Goal: Task Accomplishment & Management: Manage account settings

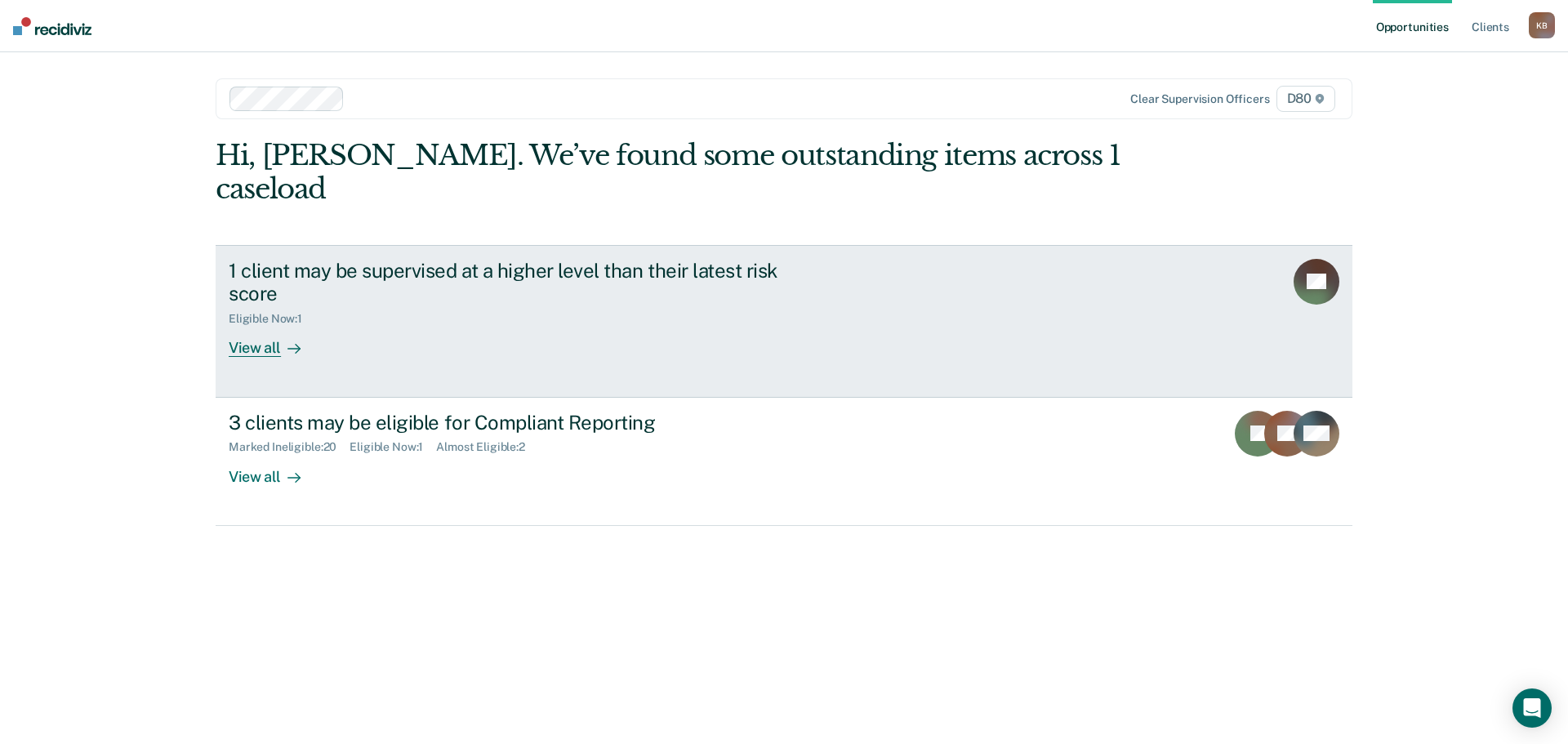
click at [274, 326] on div "View all" at bounding box center [274, 342] width 91 height 32
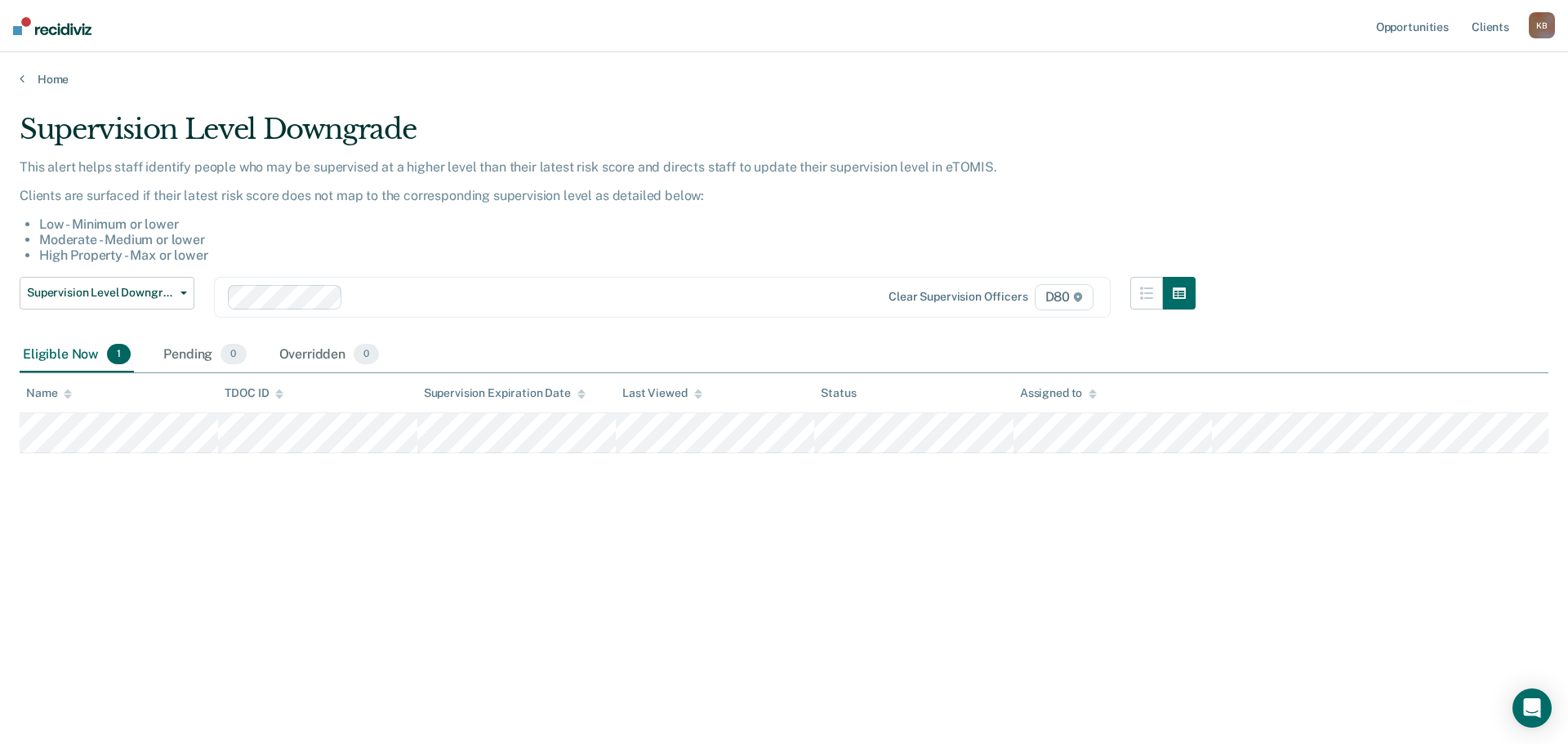
click at [352, 514] on div "Supervision Level Downgrade This alert helps staff identify people who may be s…" at bounding box center [784, 367] width 1528 height 509
click at [50, 77] on link "Home" at bounding box center [784, 80] width 1528 height 15
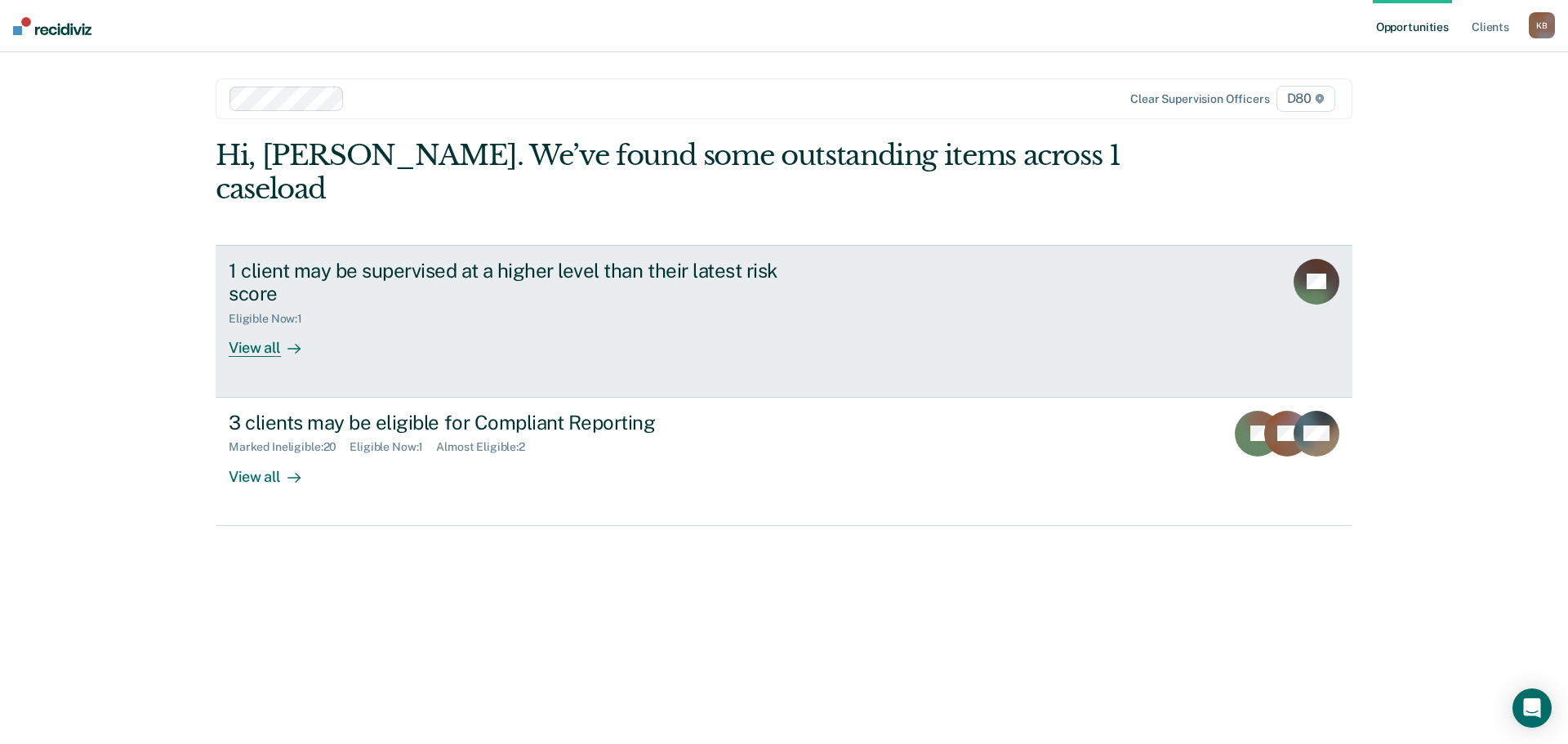
click at [262, 326] on div "View all" at bounding box center [274, 342] width 91 height 32
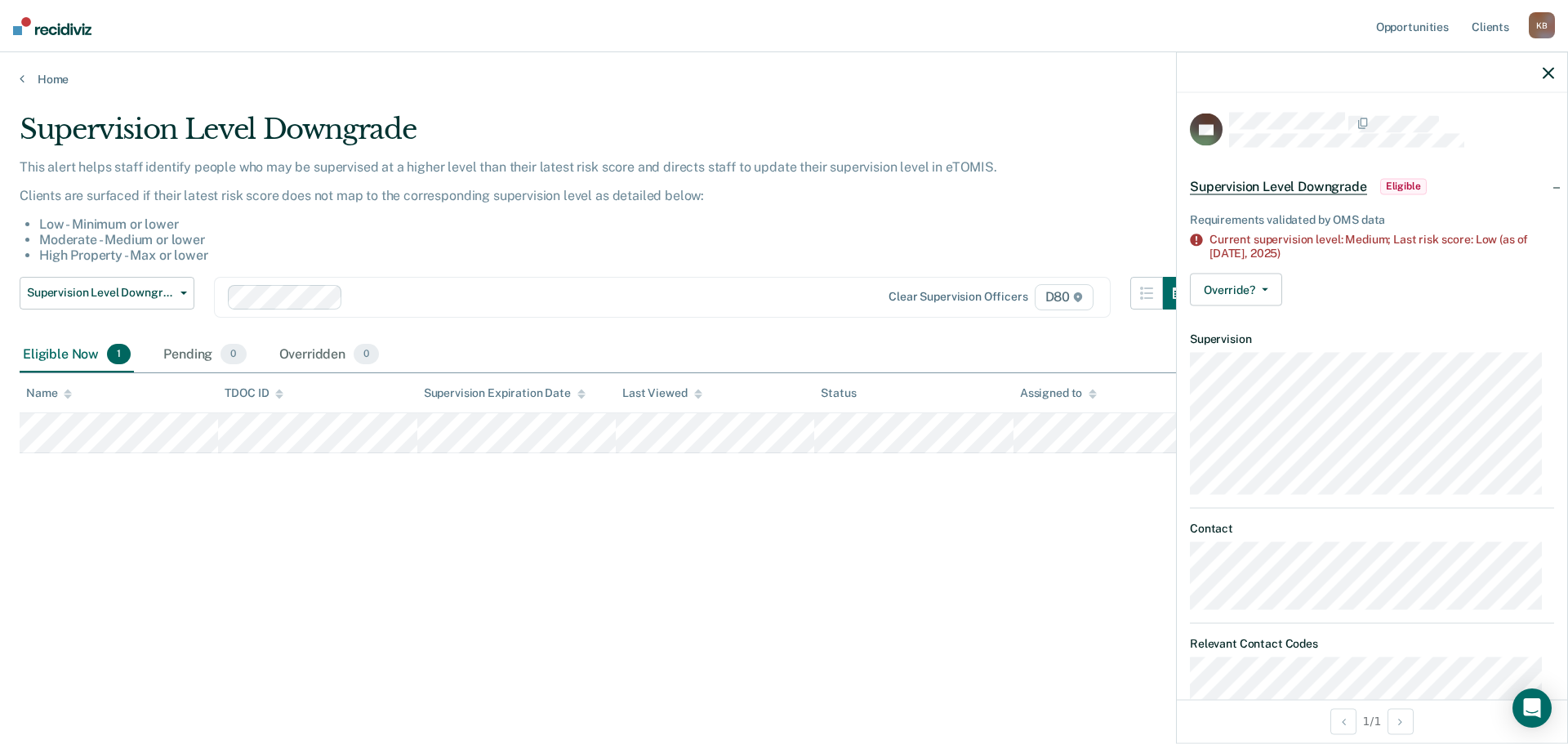
click at [1550, 74] on icon "button" at bounding box center [1548, 73] width 12 height 12
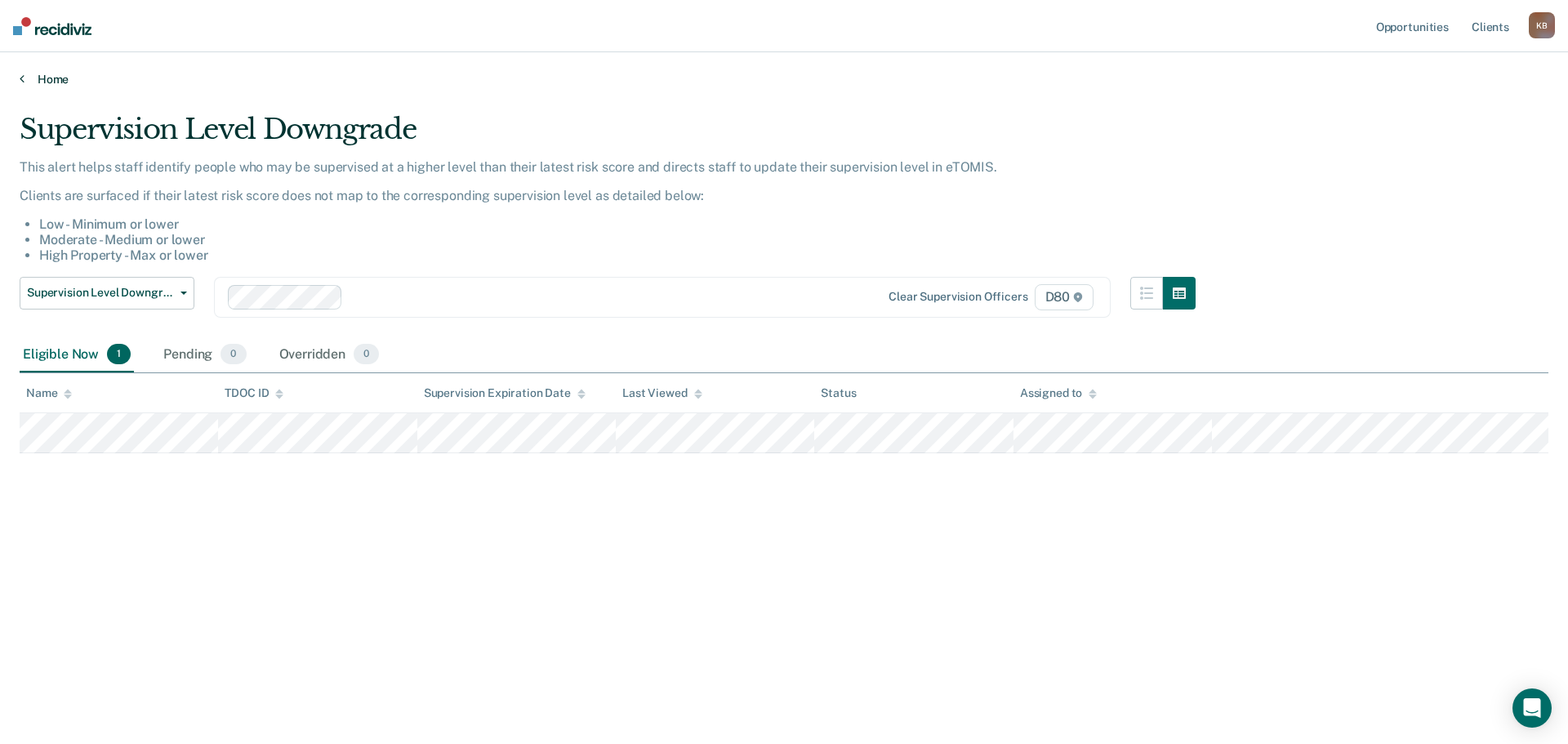
click at [61, 79] on link "Home" at bounding box center [784, 80] width 1528 height 15
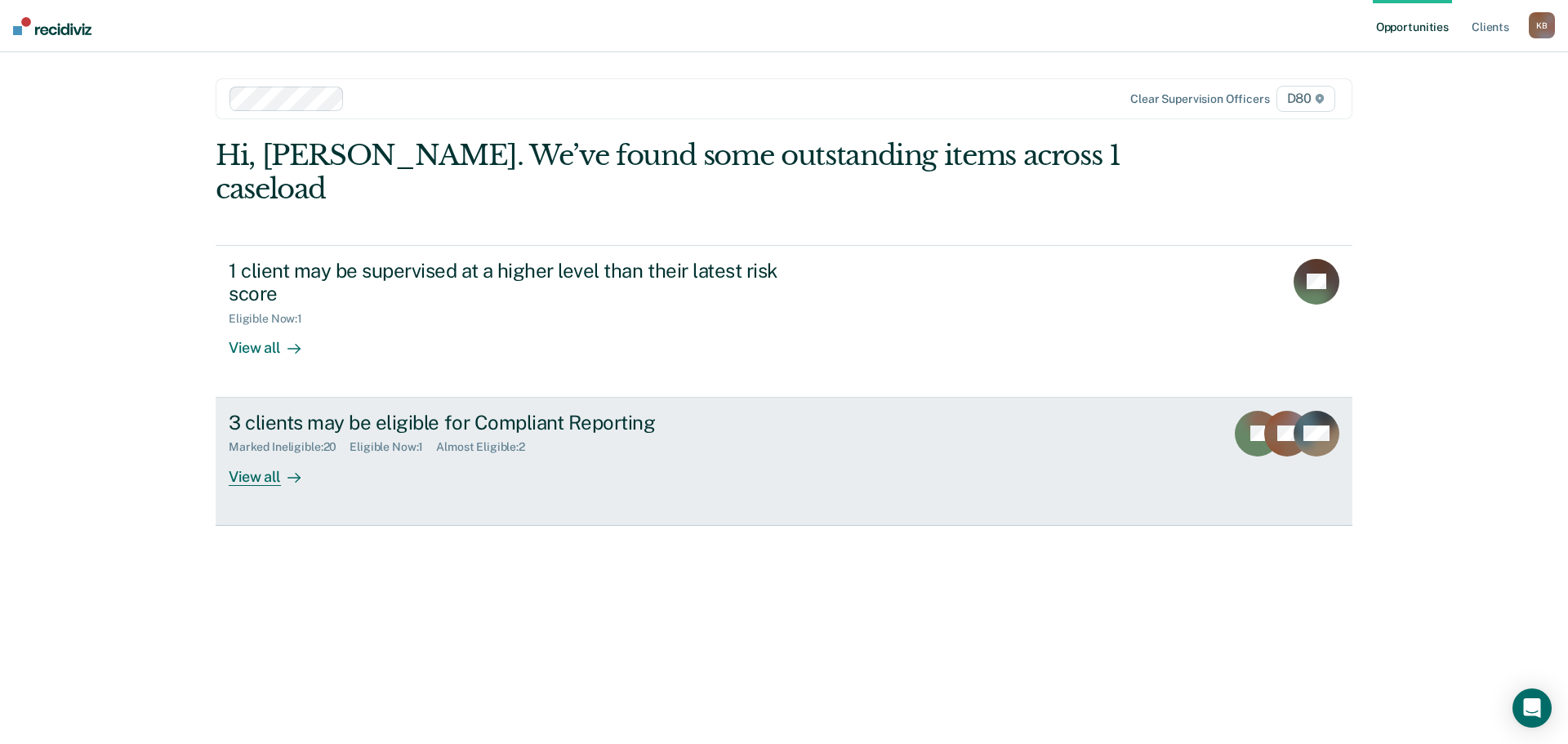
click at [268, 455] on div "View all" at bounding box center [274, 470] width 91 height 32
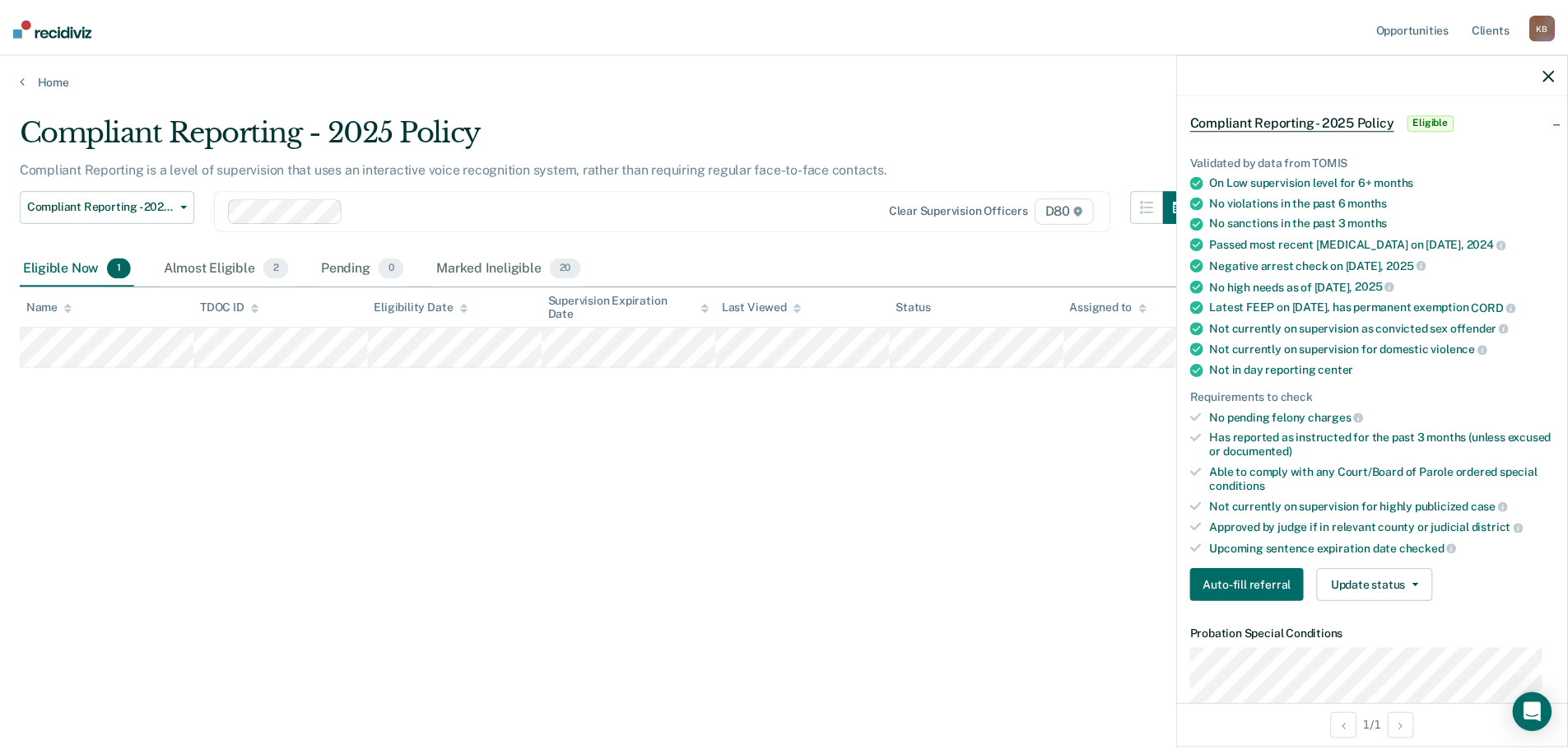
scroll to position [329, 0]
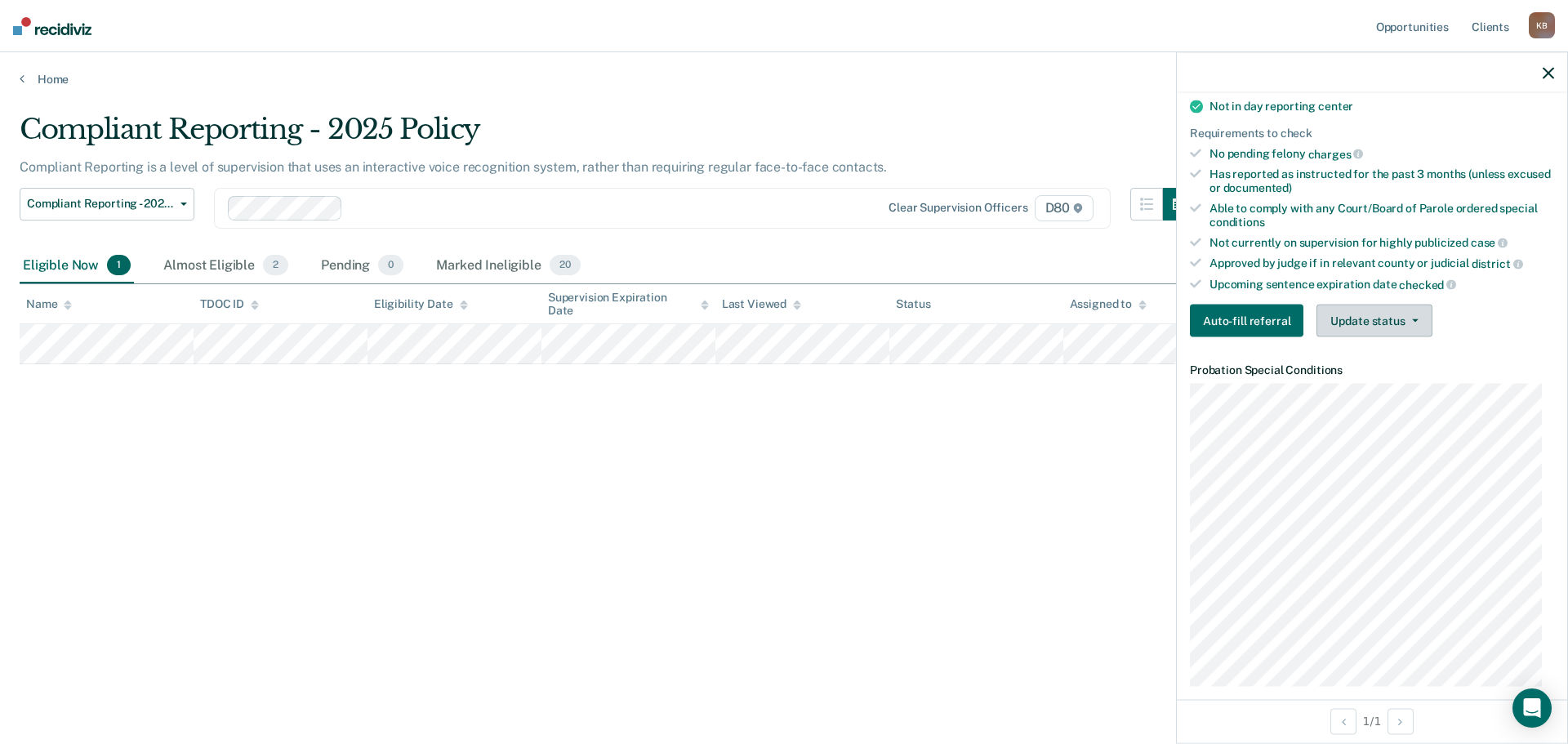
click at [1375, 321] on button "Update status" at bounding box center [1373, 320] width 115 height 32
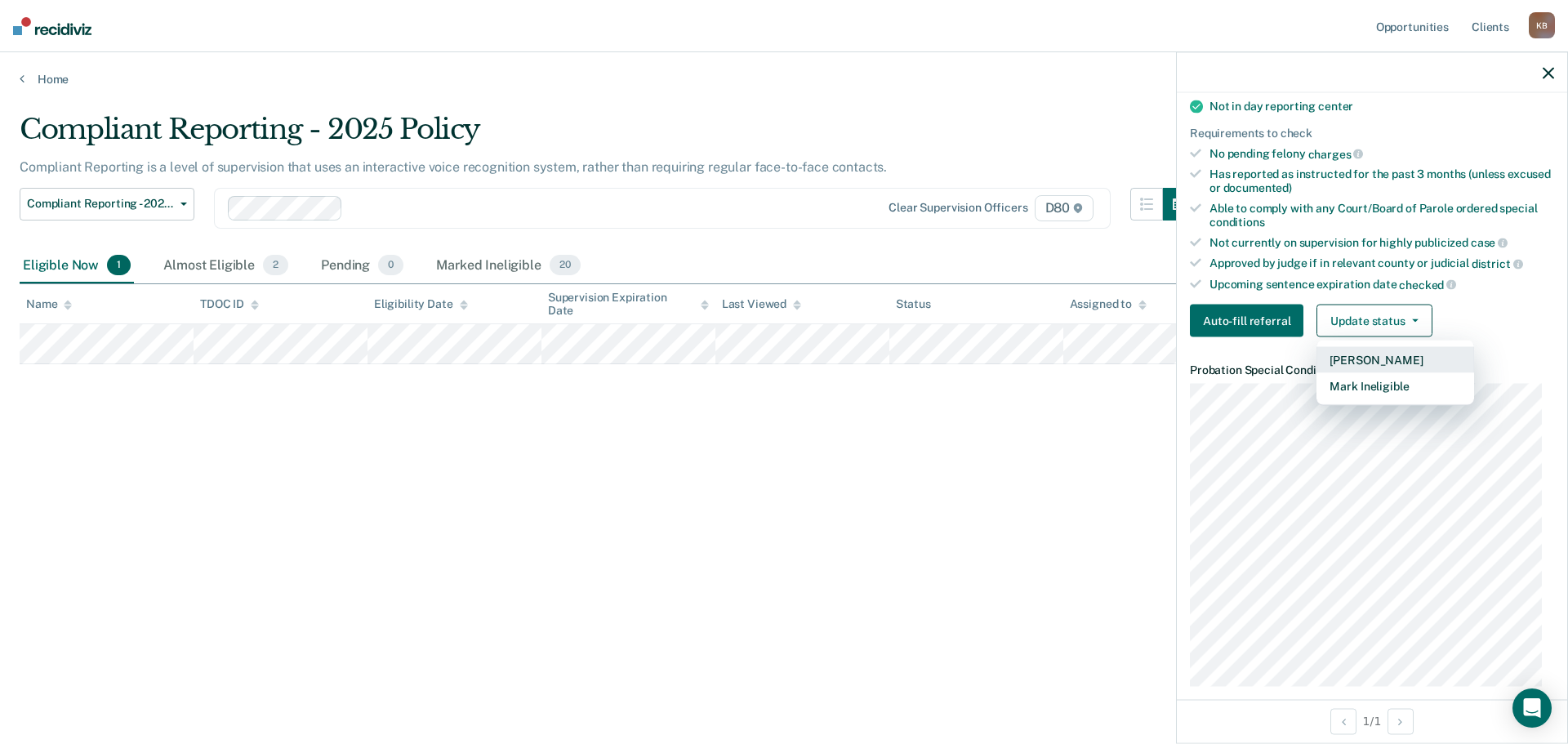
click at [1381, 357] on button "[PERSON_NAME]" at bounding box center [1395, 361] width 158 height 27
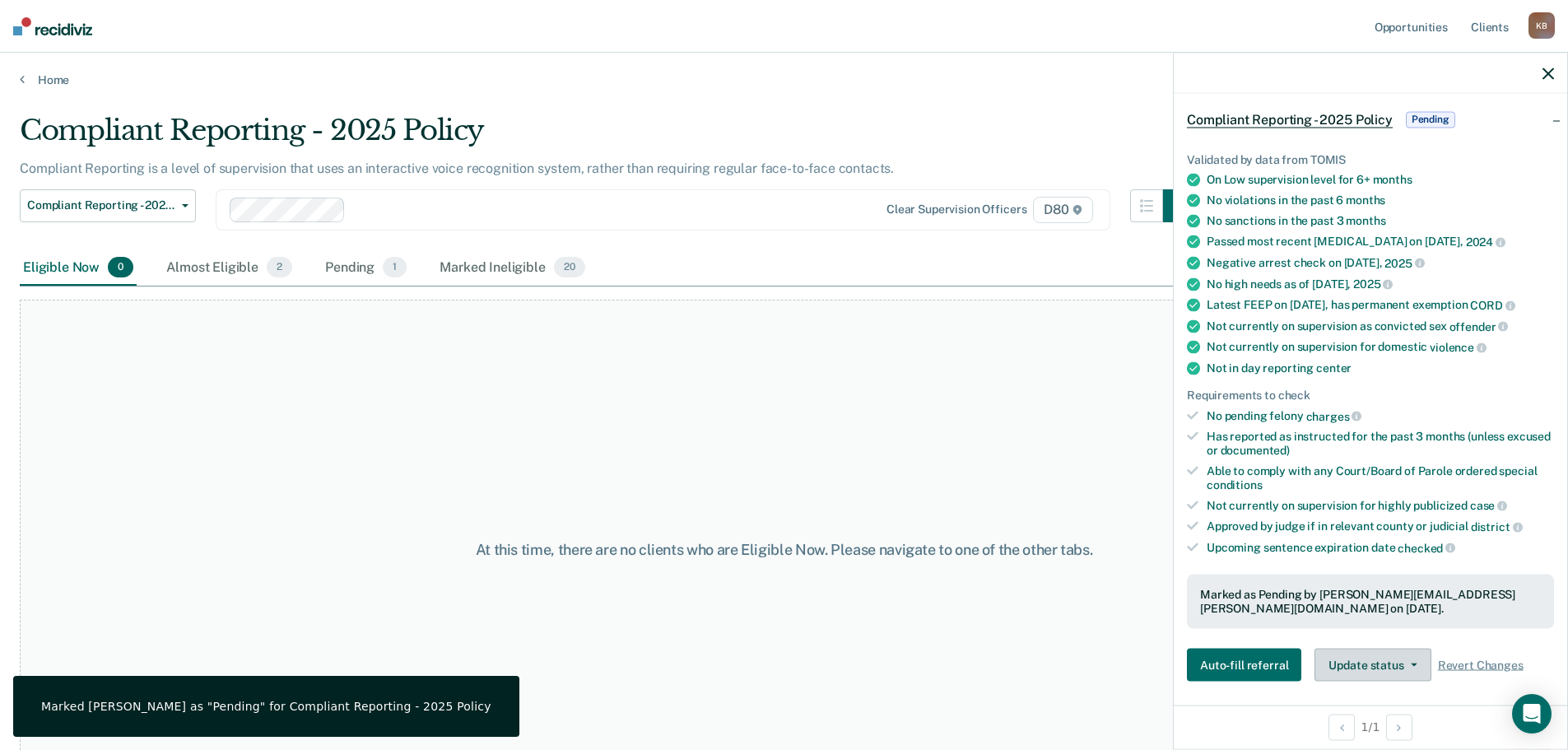
scroll to position [0, 0]
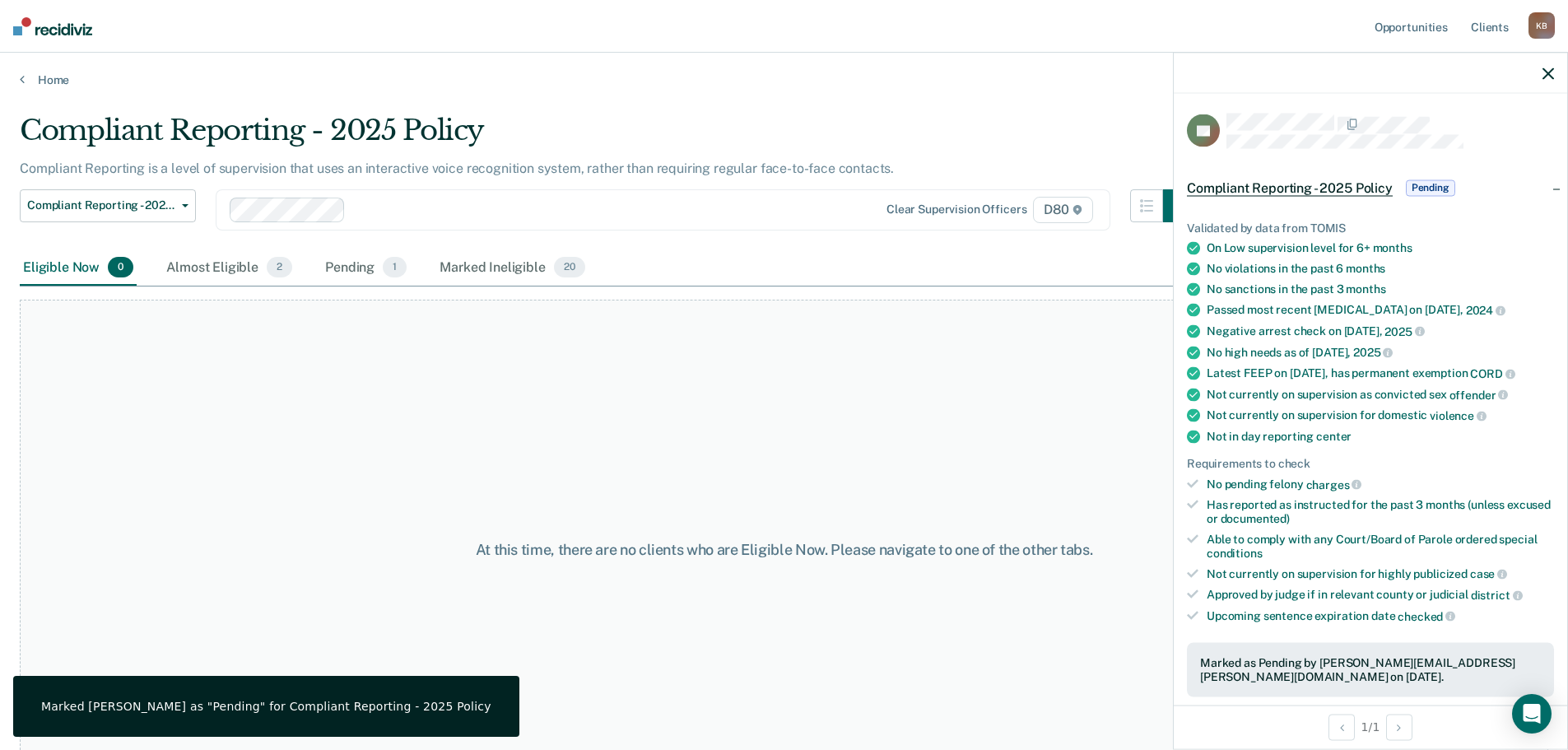
click at [557, 401] on div "At this time, there are no clients who are Eligible Now. Please navigate to one…" at bounding box center [784, 549] width 1529 height 500
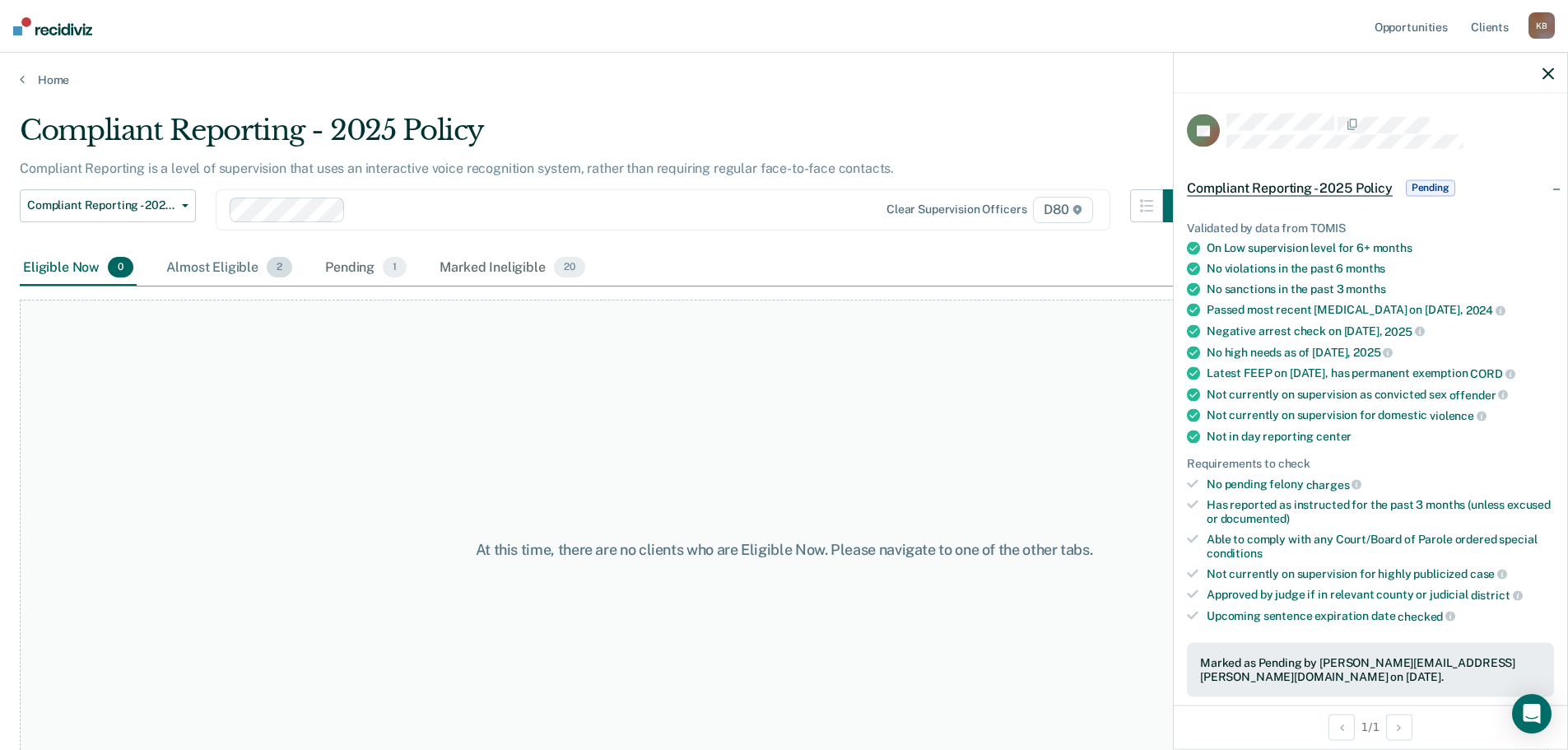
click at [216, 268] on div "Almost Eligible 2" at bounding box center [229, 268] width 133 height 36
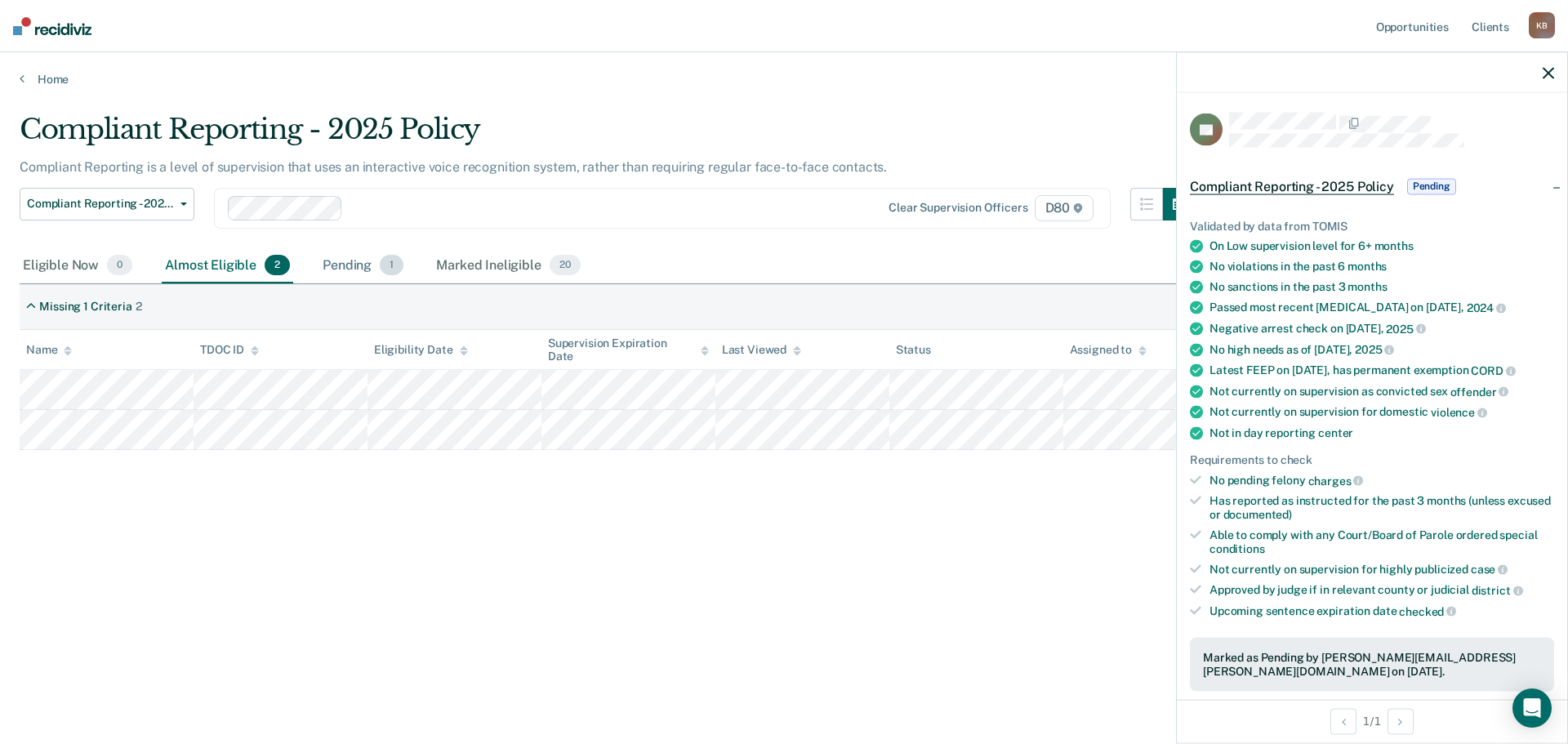
click at [342, 271] on div "Pending 1" at bounding box center [362, 265] width 87 height 36
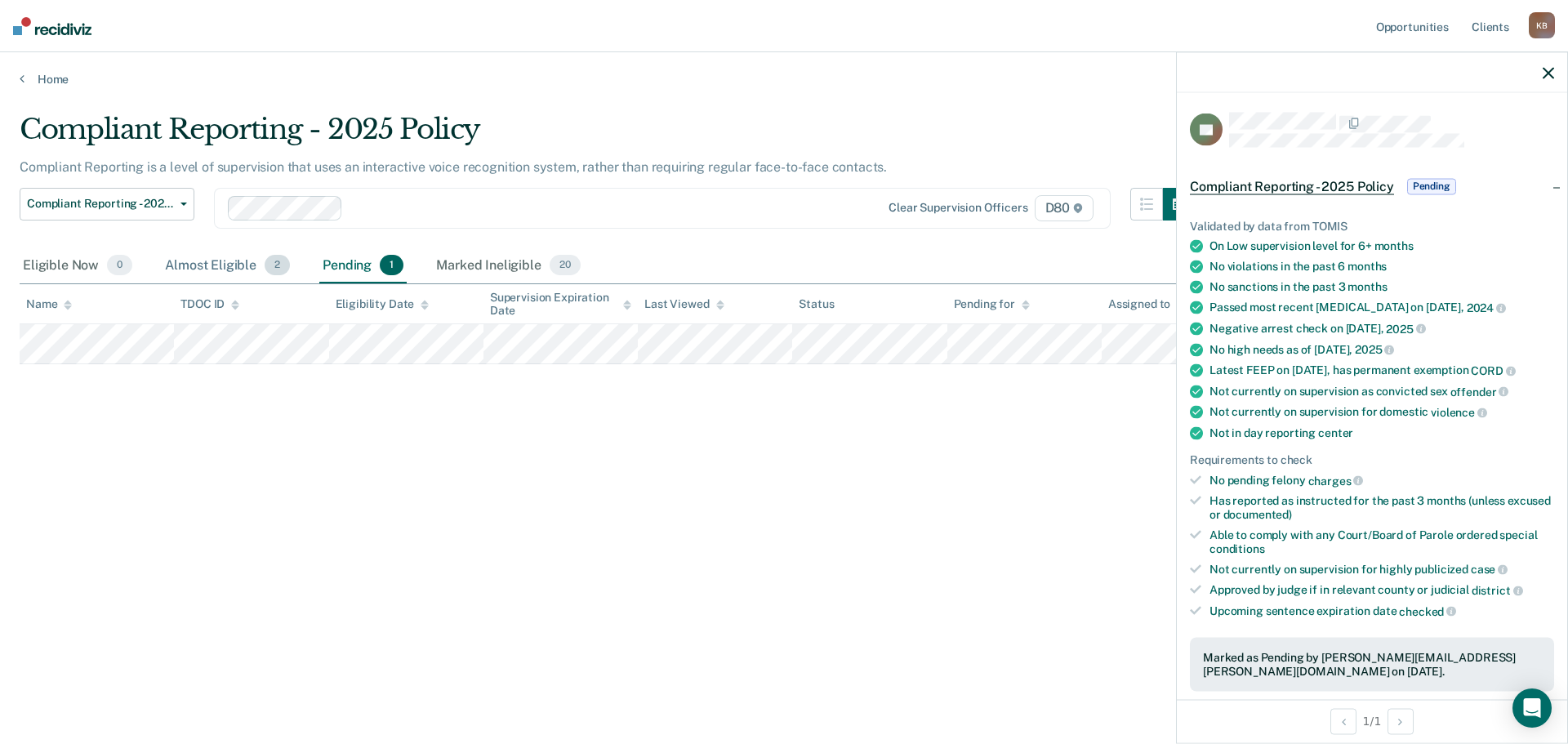
click at [215, 265] on div "Almost Eligible 2" at bounding box center [227, 265] width 132 height 36
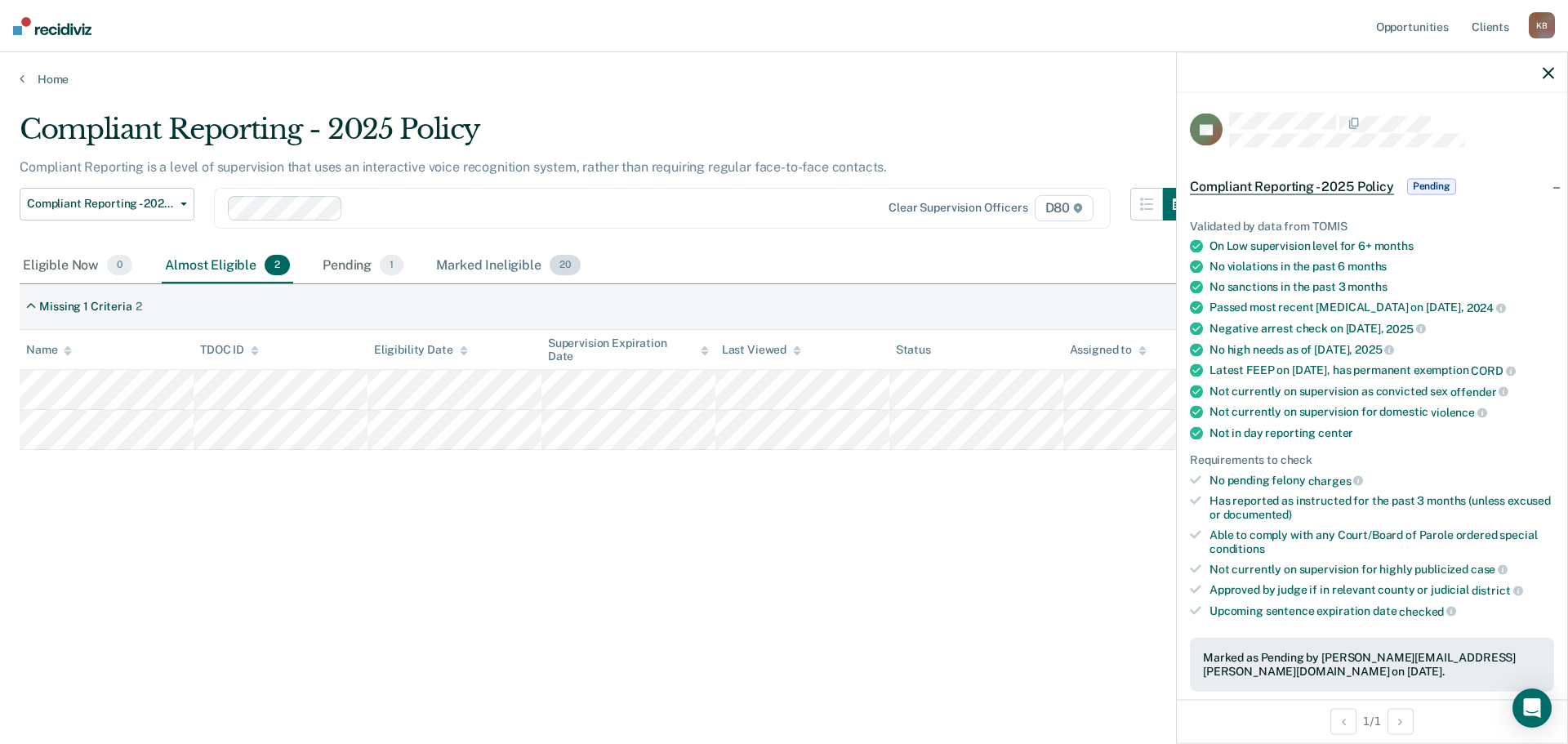
click at [472, 269] on div "Marked Ineligible 20" at bounding box center [507, 265] width 150 height 36
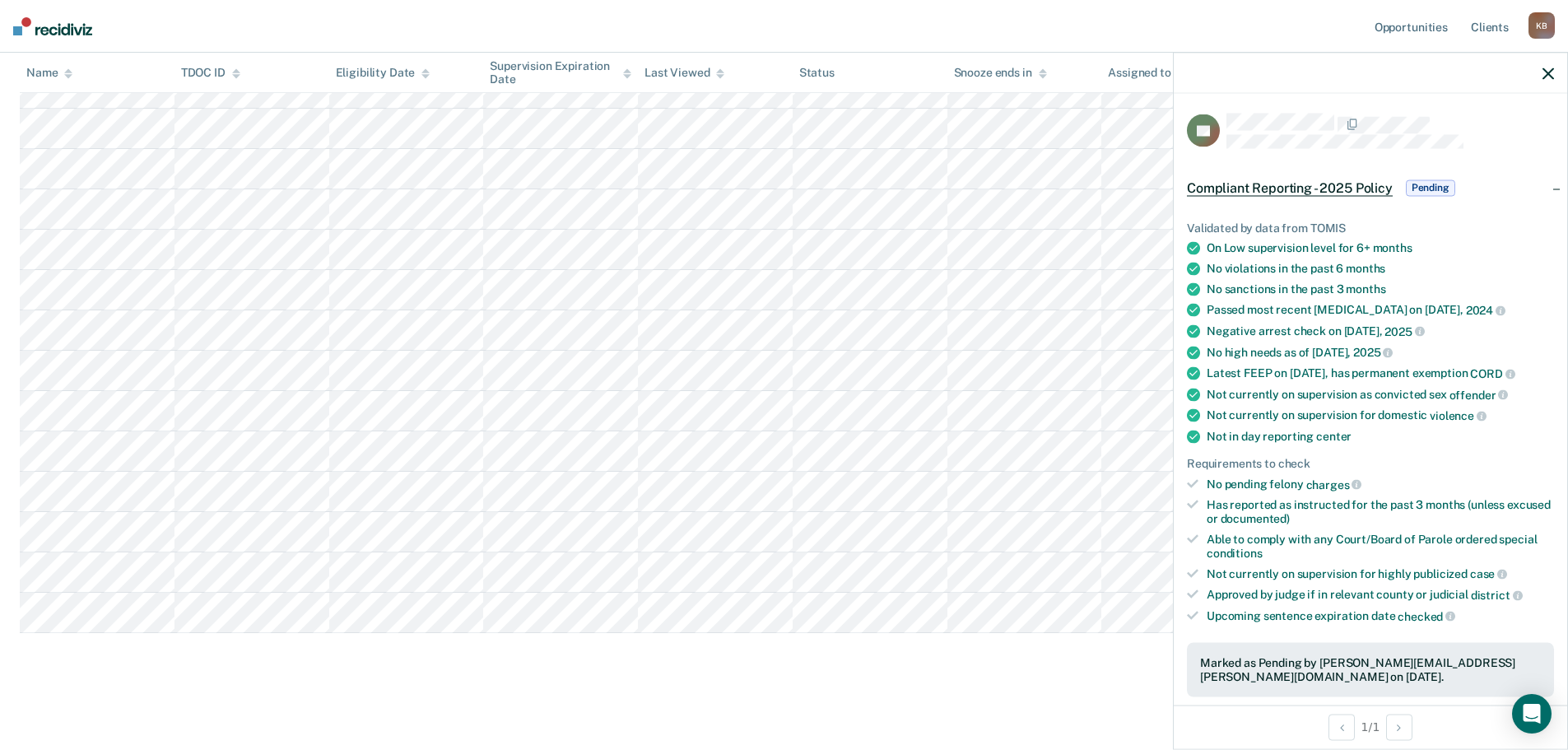
scroll to position [503, 0]
click at [1547, 76] on icon "button" at bounding box center [1548, 74] width 12 height 12
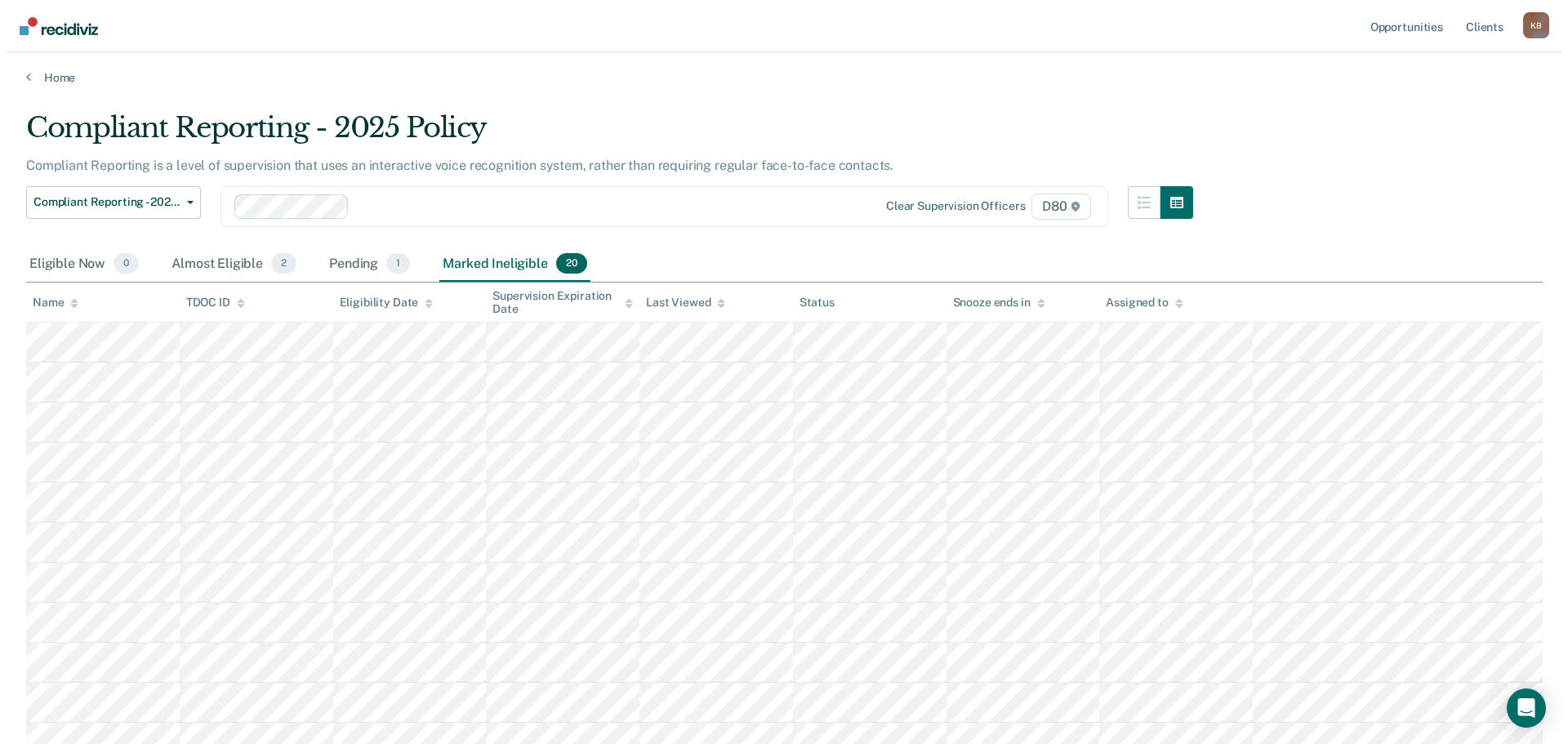
scroll to position [0, 0]
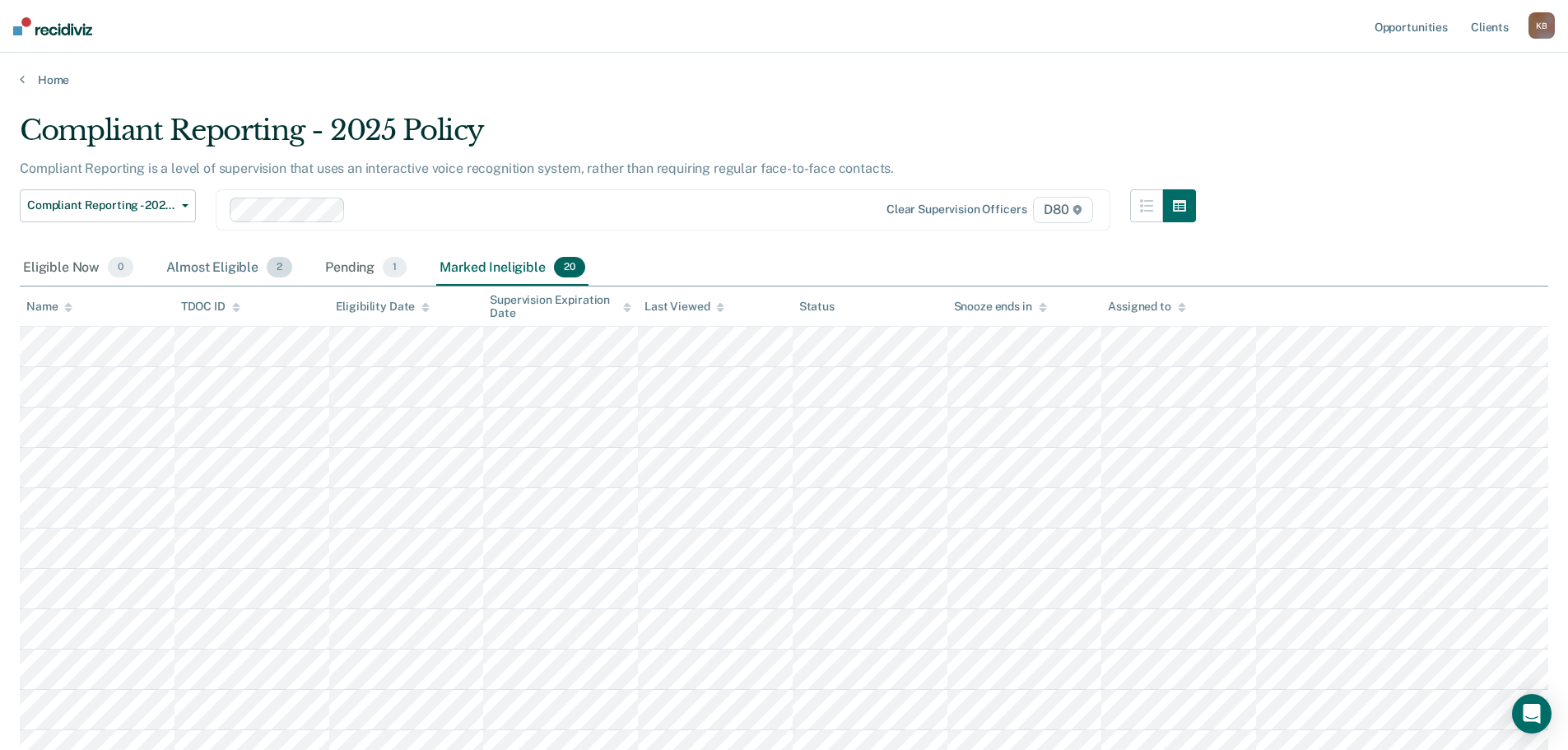
click at [227, 269] on div "Almost Eligible 2" at bounding box center [229, 268] width 133 height 36
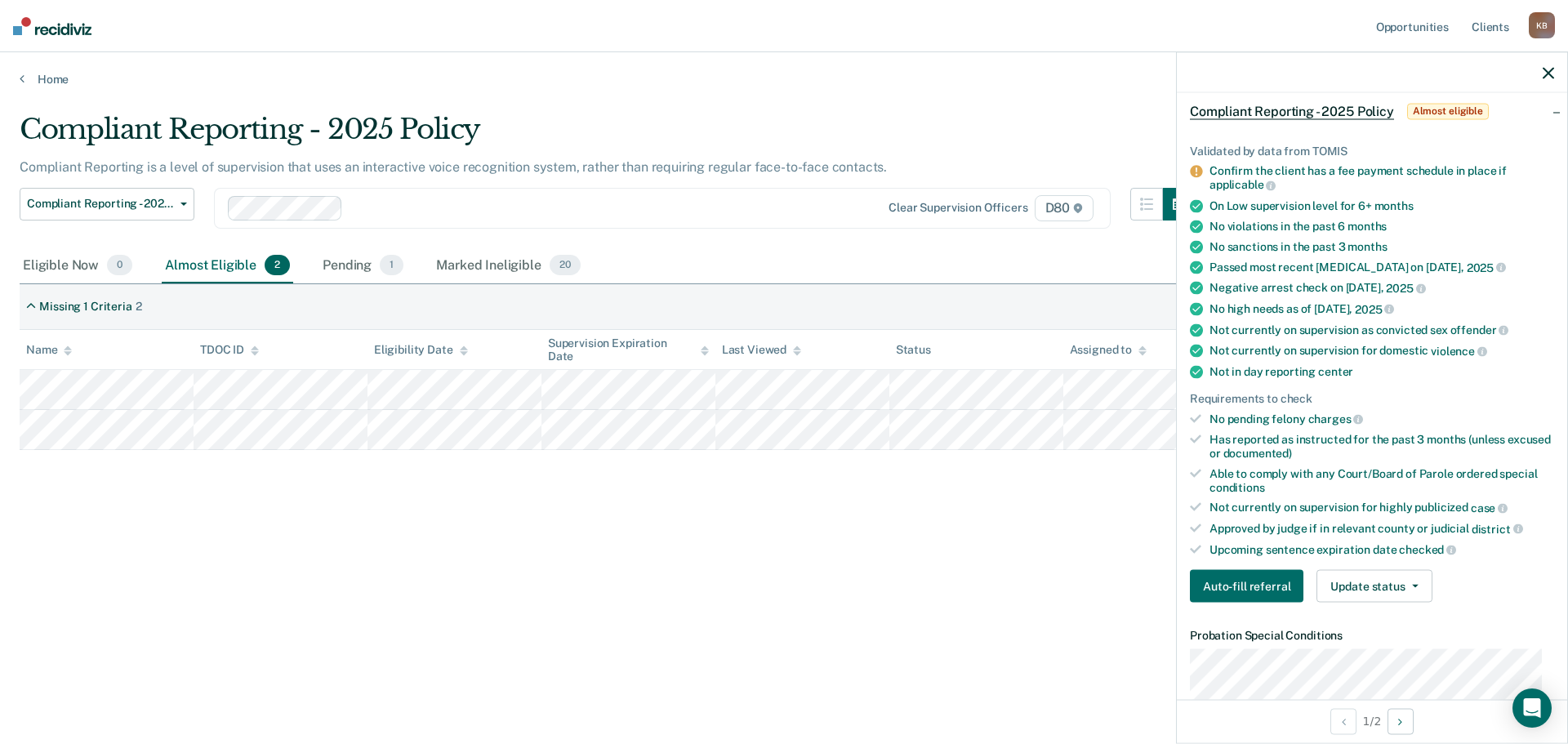
scroll to position [163, 0]
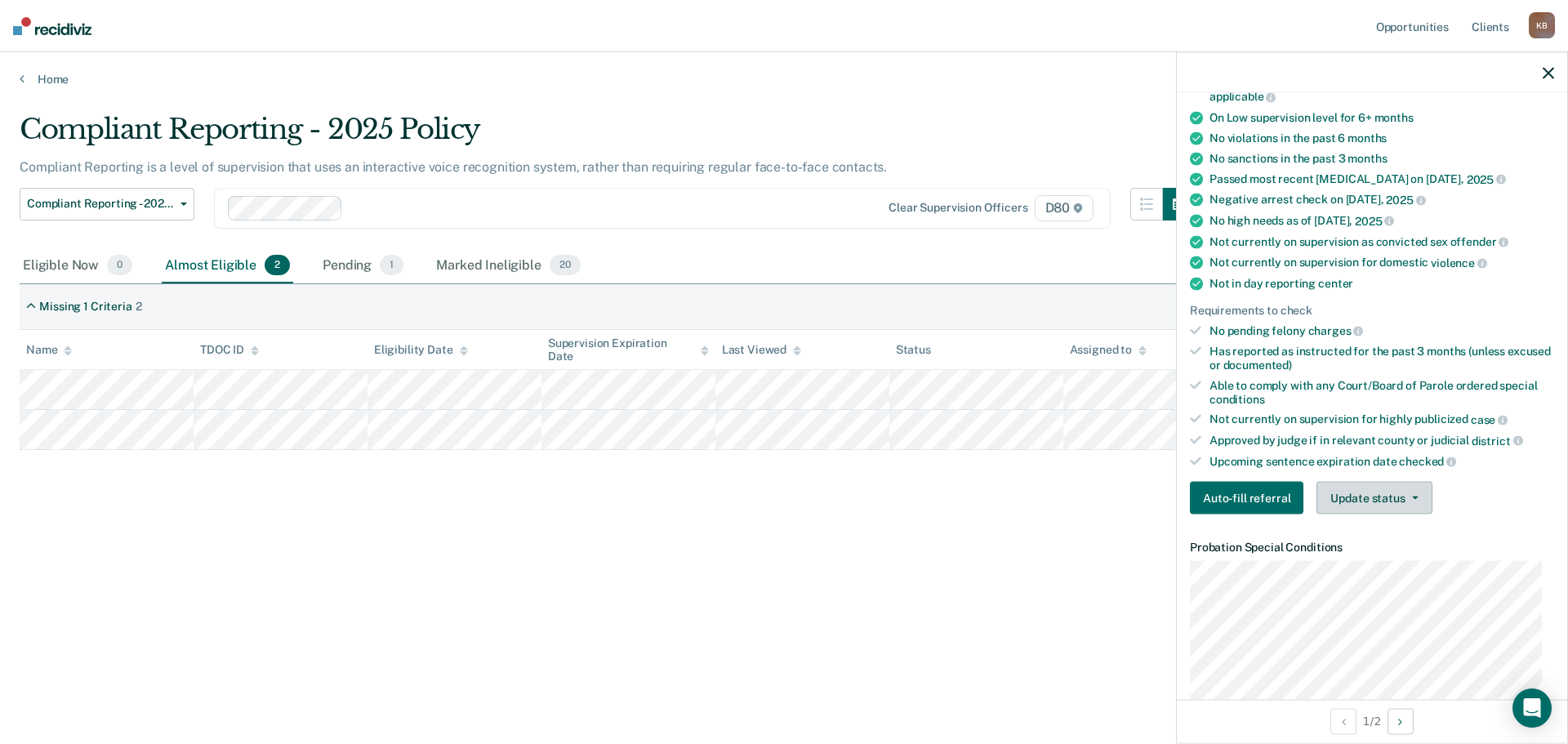
click at [1412, 497] on icon "button" at bounding box center [1415, 498] width 7 height 3
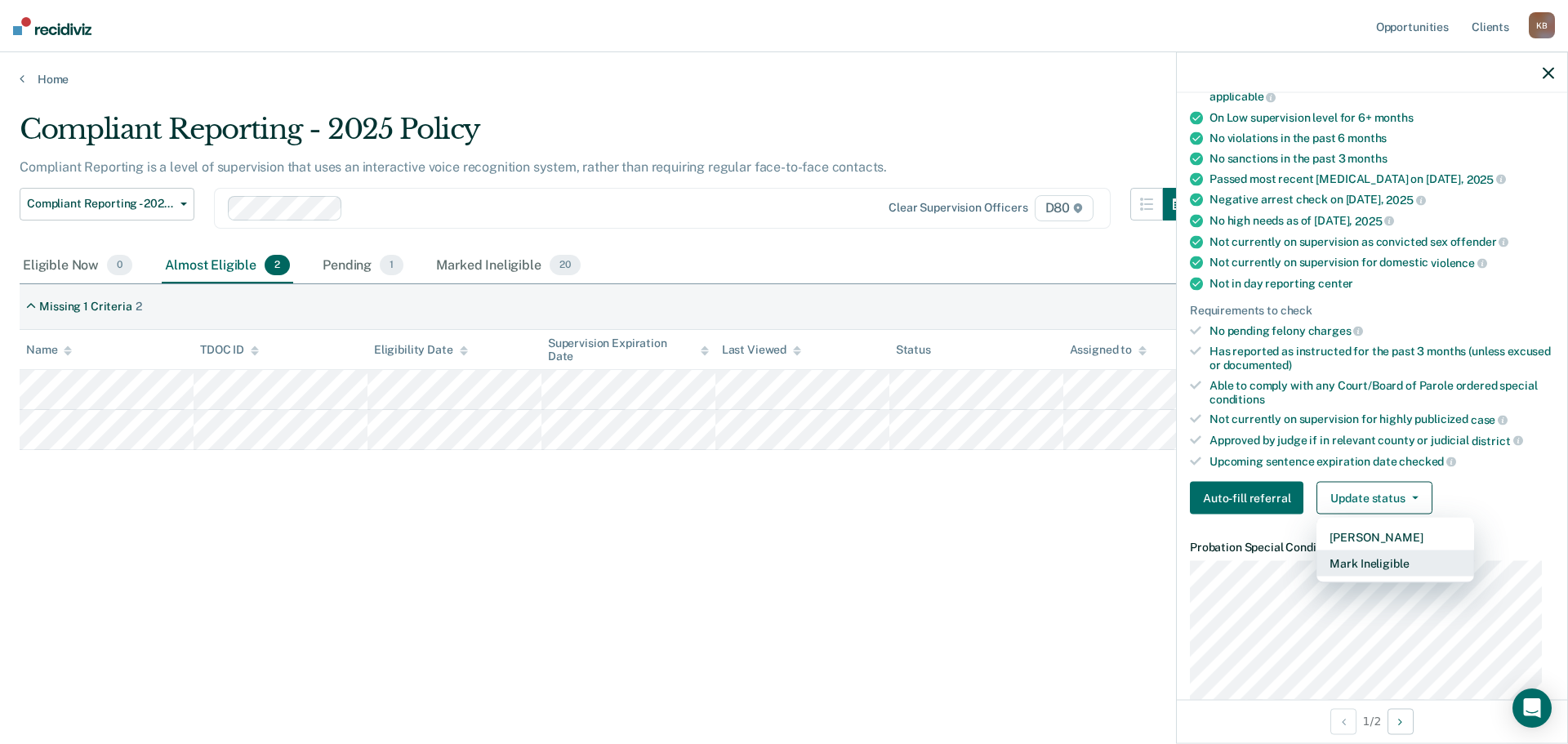
click at [1399, 564] on button "Mark Ineligible" at bounding box center [1395, 564] width 158 height 27
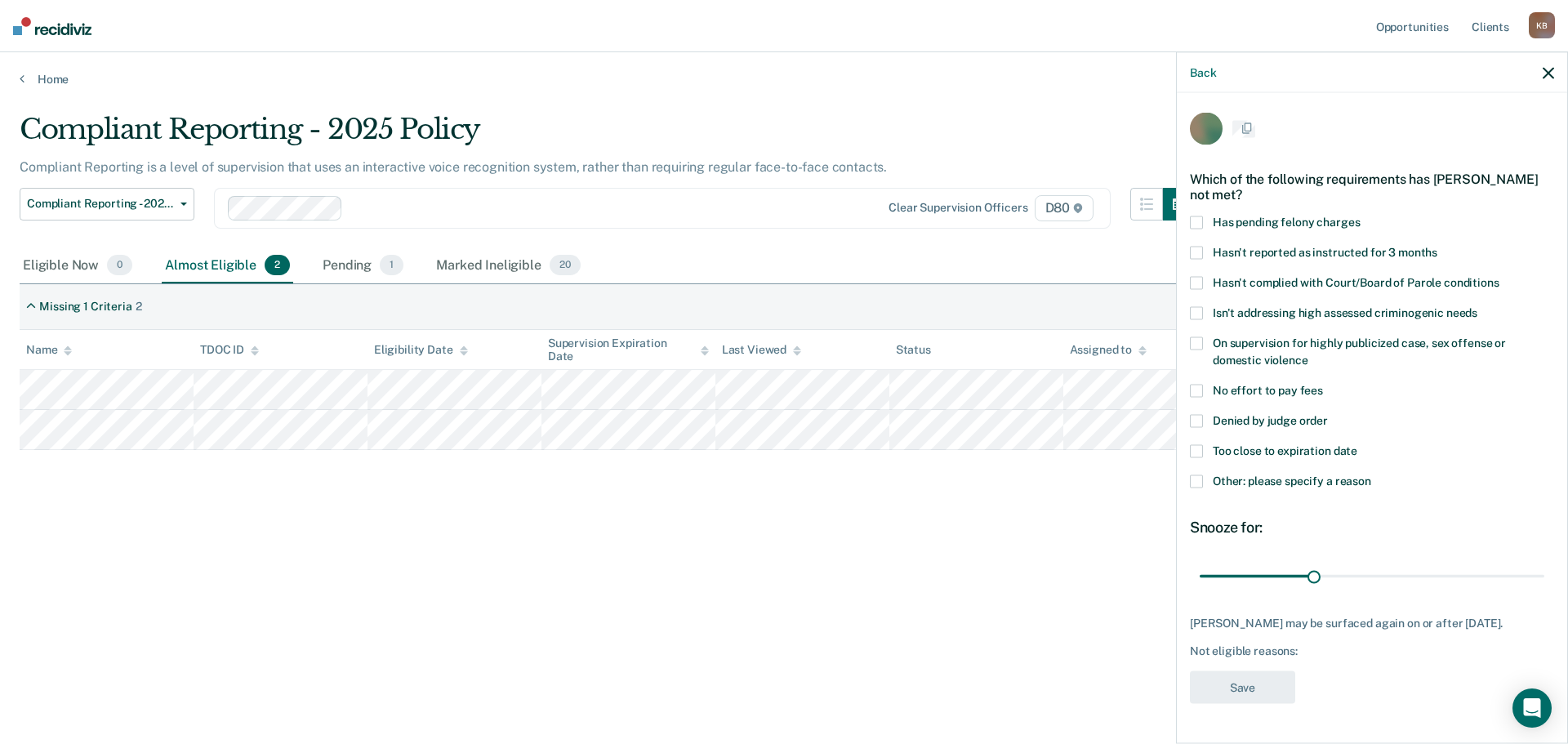
scroll to position [0, 0]
click at [1194, 483] on span at bounding box center [1197, 484] width 13 height 13
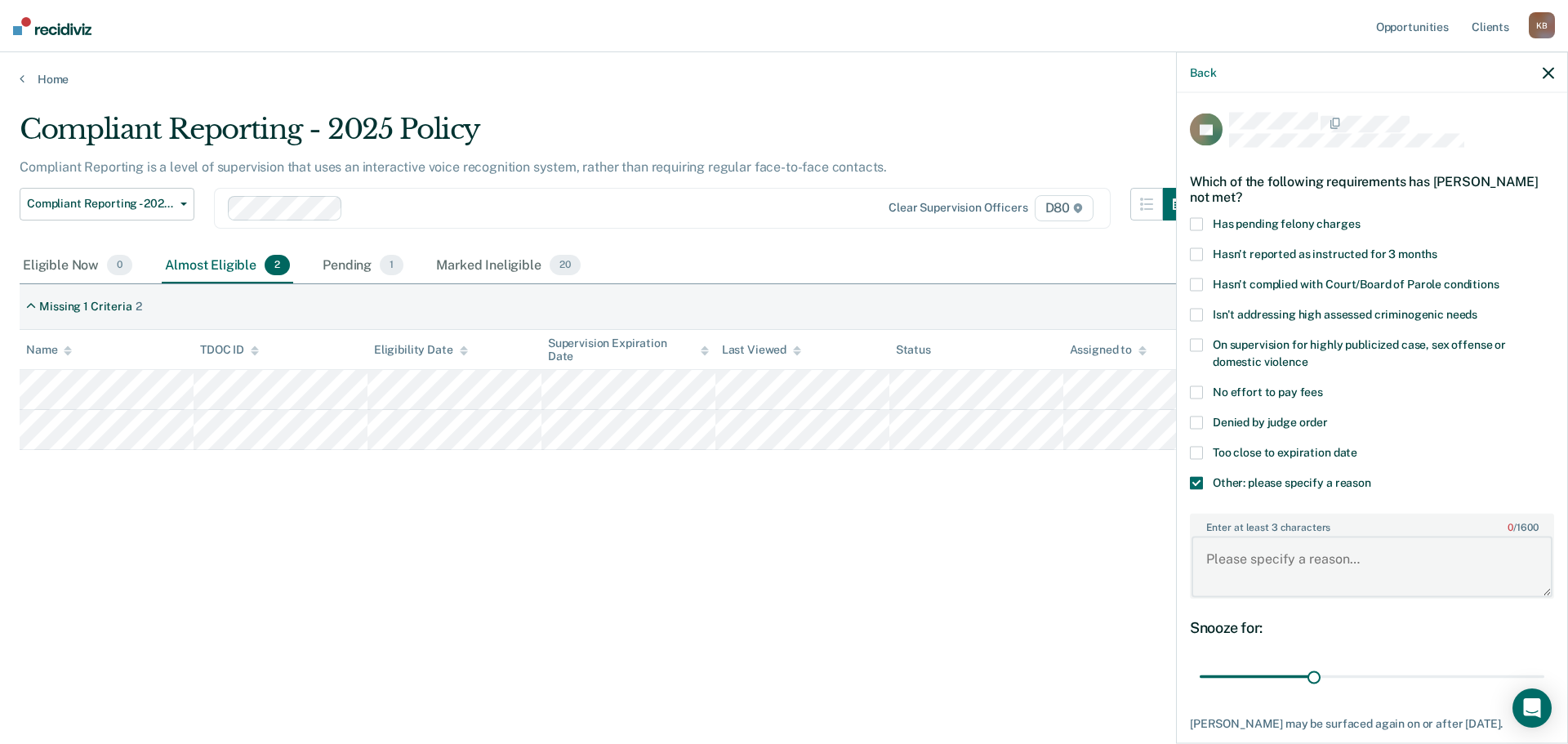
click at [1269, 546] on textarea "Enter at least 3 characters 0 / 1600" at bounding box center [1371, 567] width 361 height 61
type textarea "Has monthly drug screens"
drag, startPoint x: 1311, startPoint y: 680, endPoint x: 1564, endPoint y: 702, distance: 254.0
type input "90"
click at [1544, 691] on input "range" at bounding box center [1372, 677] width 345 height 28
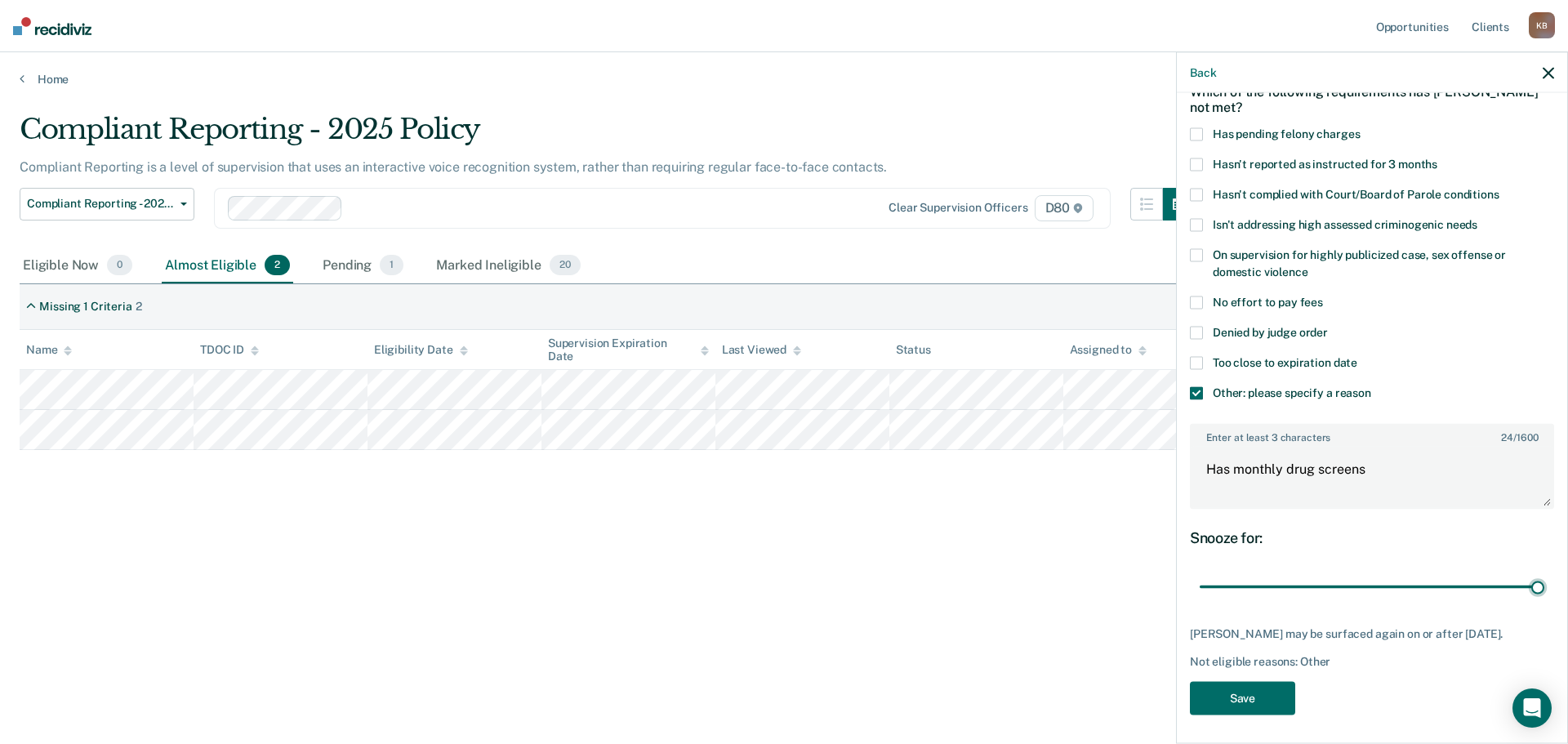
scroll to position [92, 0]
click at [1256, 690] on button "Save" at bounding box center [1242, 695] width 105 height 33
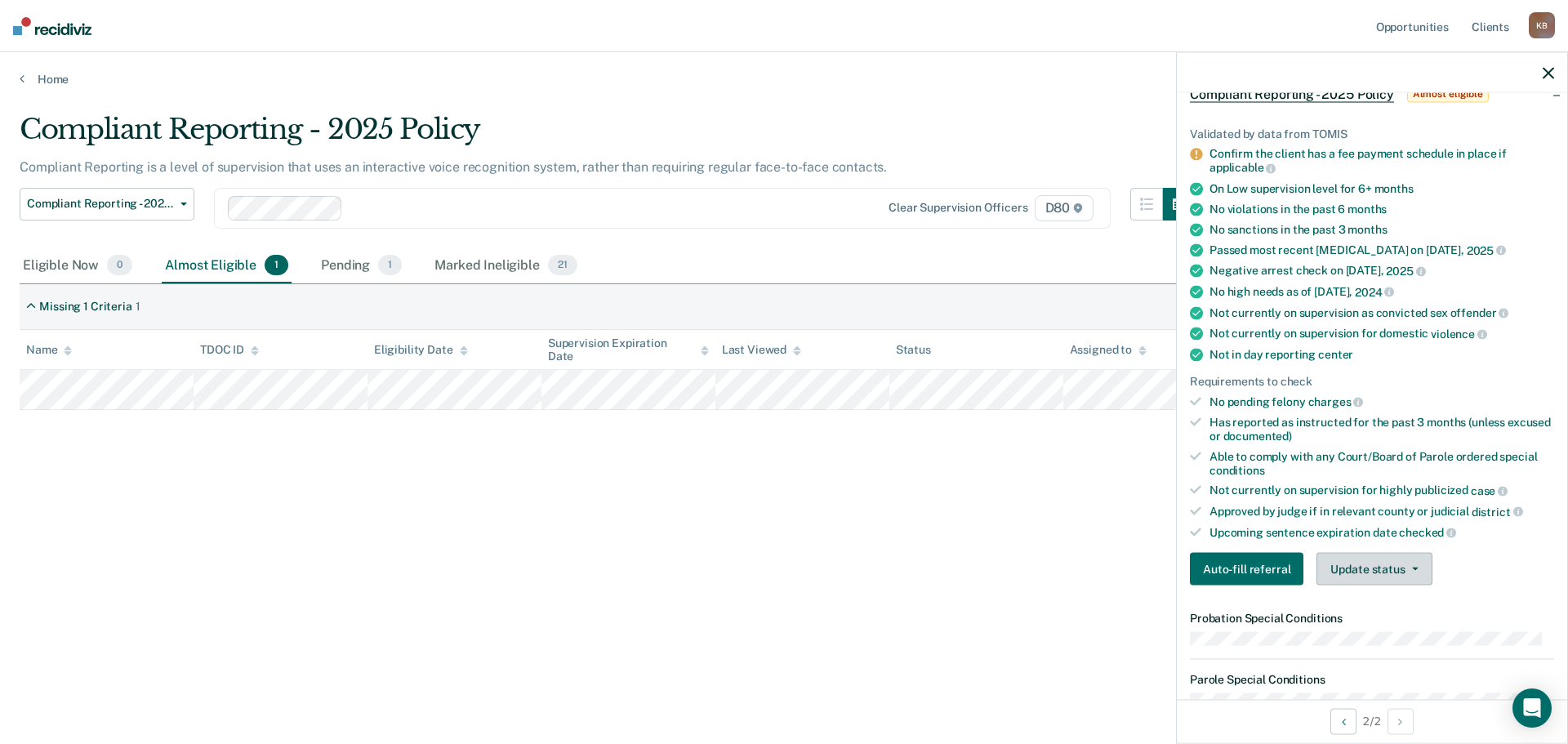
click at [1405, 567] on span "button" at bounding box center [1412, 569] width 13 height 3
click at [1388, 636] on button "Mark Ineligible" at bounding box center [1395, 635] width 158 height 27
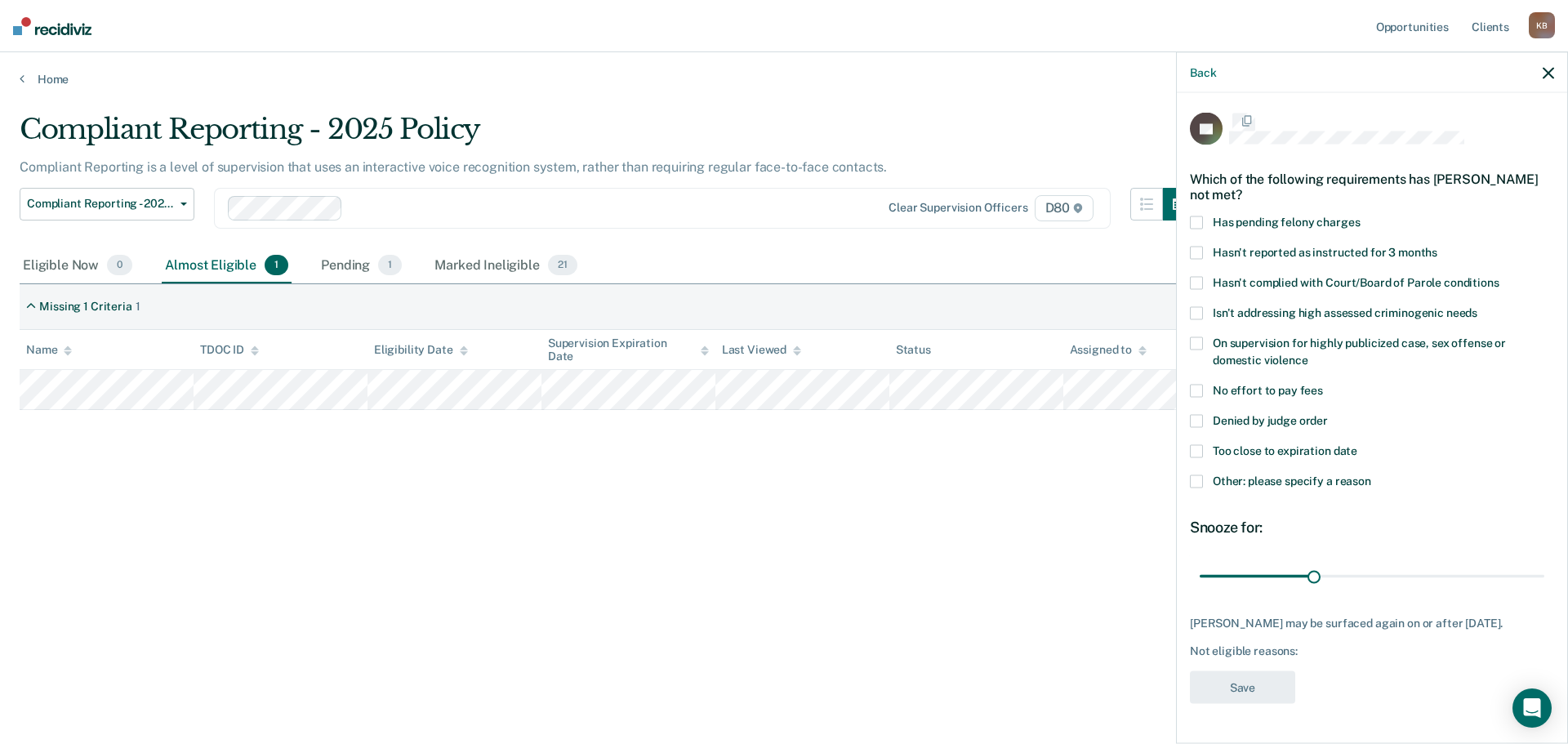
scroll to position [7, 0]
click at [1197, 481] on label "Other: please specify a reason" at bounding box center [1371, 485] width 364 height 17
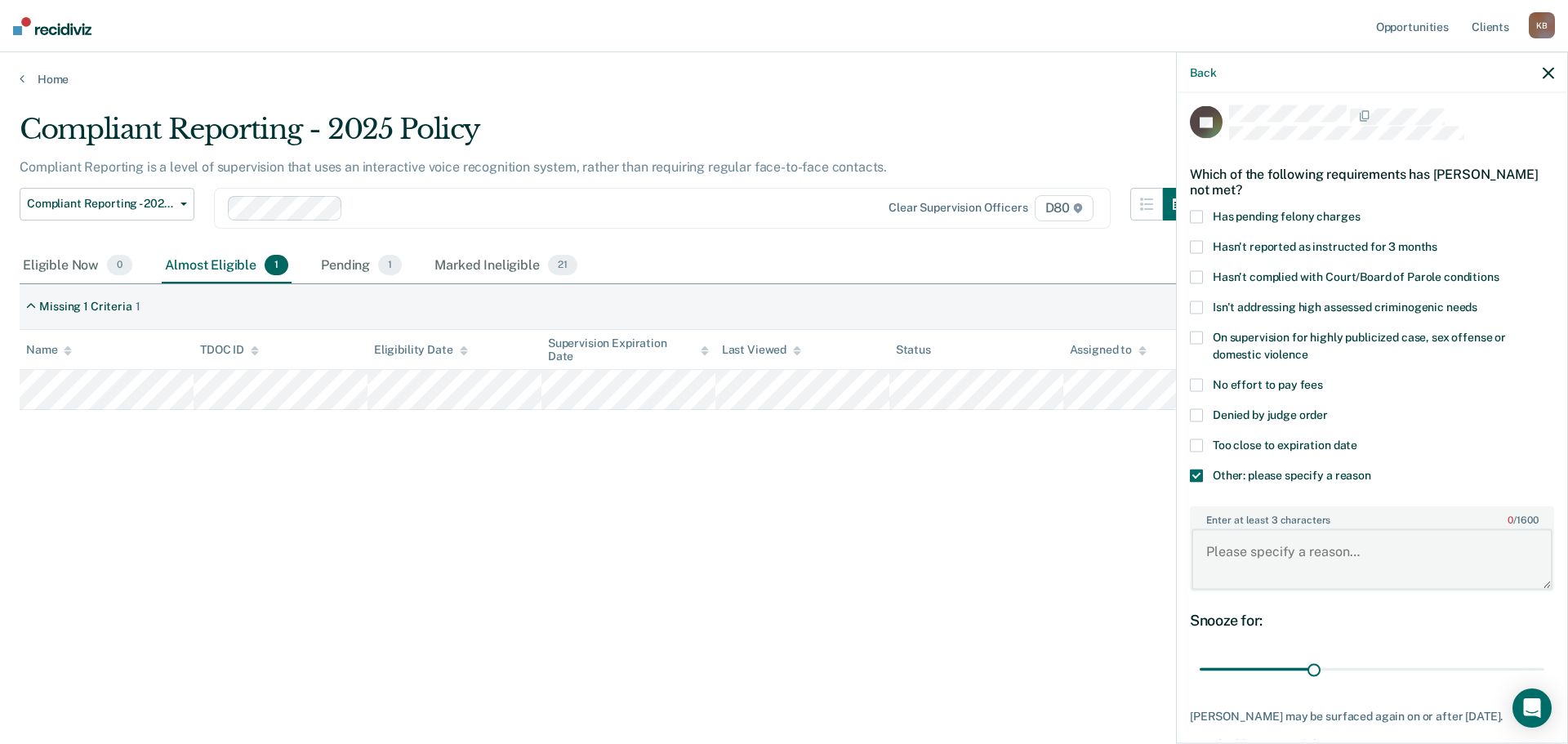
click at [1255, 547] on textarea "Enter at least 3 characters 0 / 1600" at bounding box center [1371, 559] width 361 height 61
type textarea "Monthly drug screens"
drag, startPoint x: 1308, startPoint y: 669, endPoint x: 1555, endPoint y: 685, distance: 247.5
type input "90"
click at [1544, 683] on input "range" at bounding box center [1372, 669] width 345 height 28
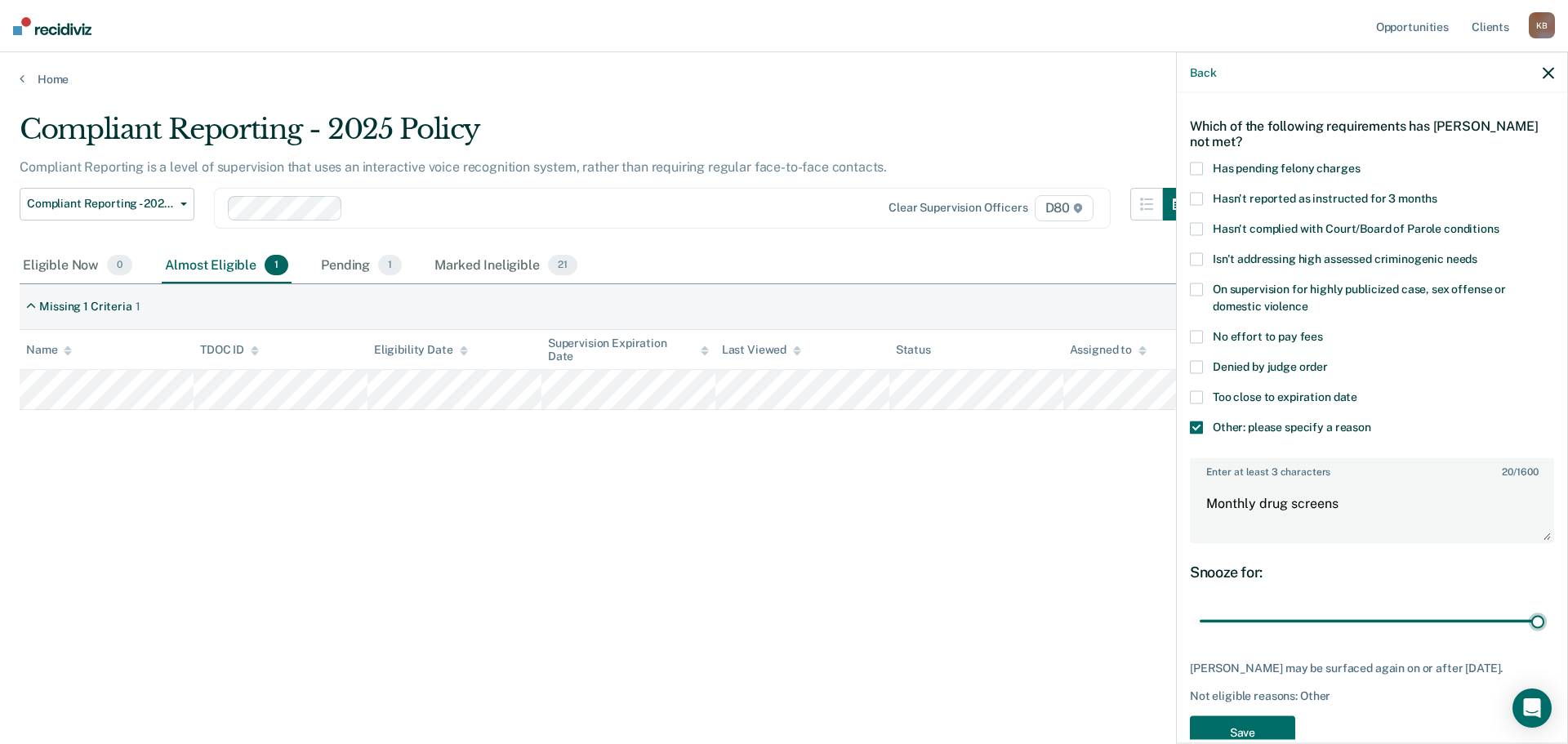
scroll to position [106, 0]
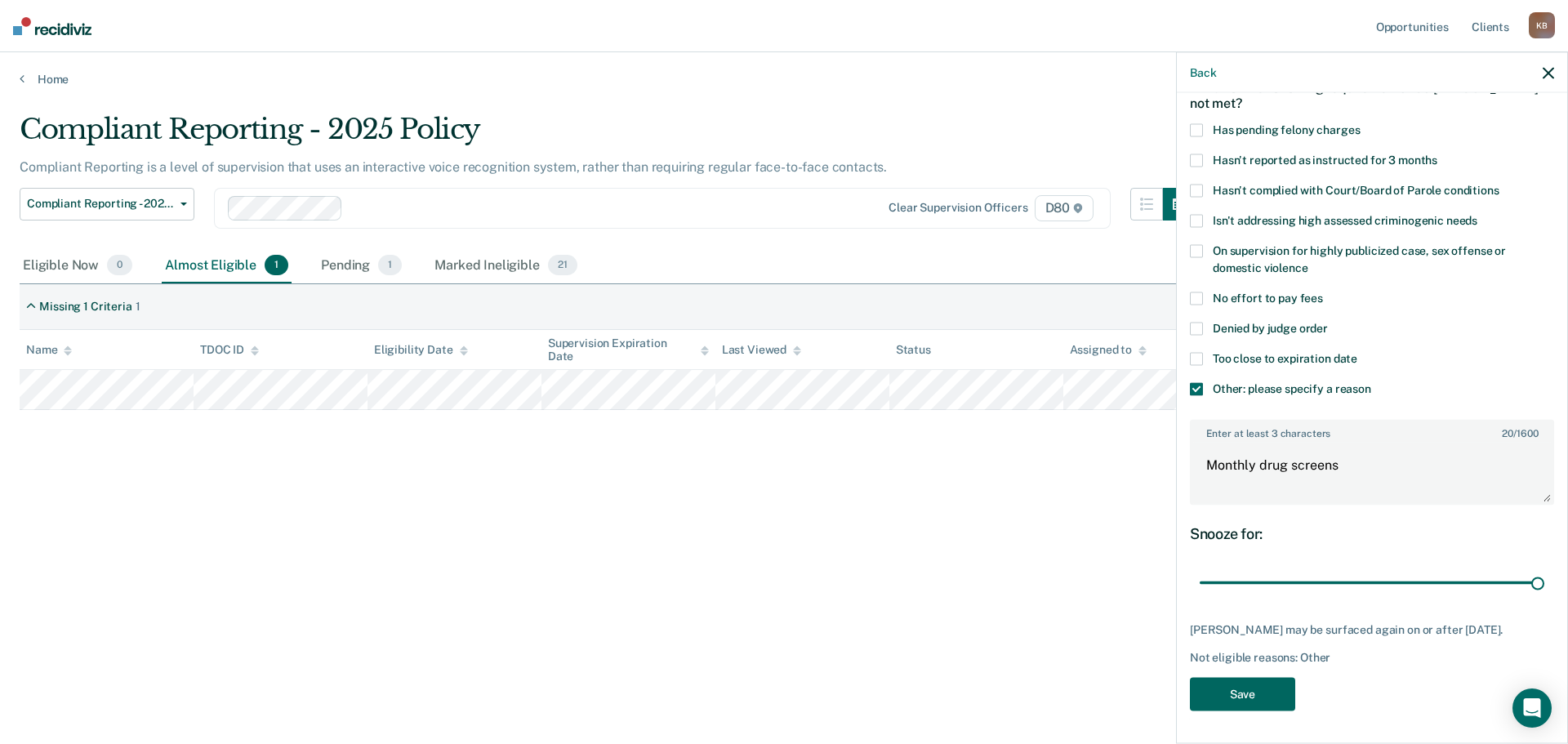
click at [1248, 691] on button "Save" at bounding box center [1242, 693] width 105 height 33
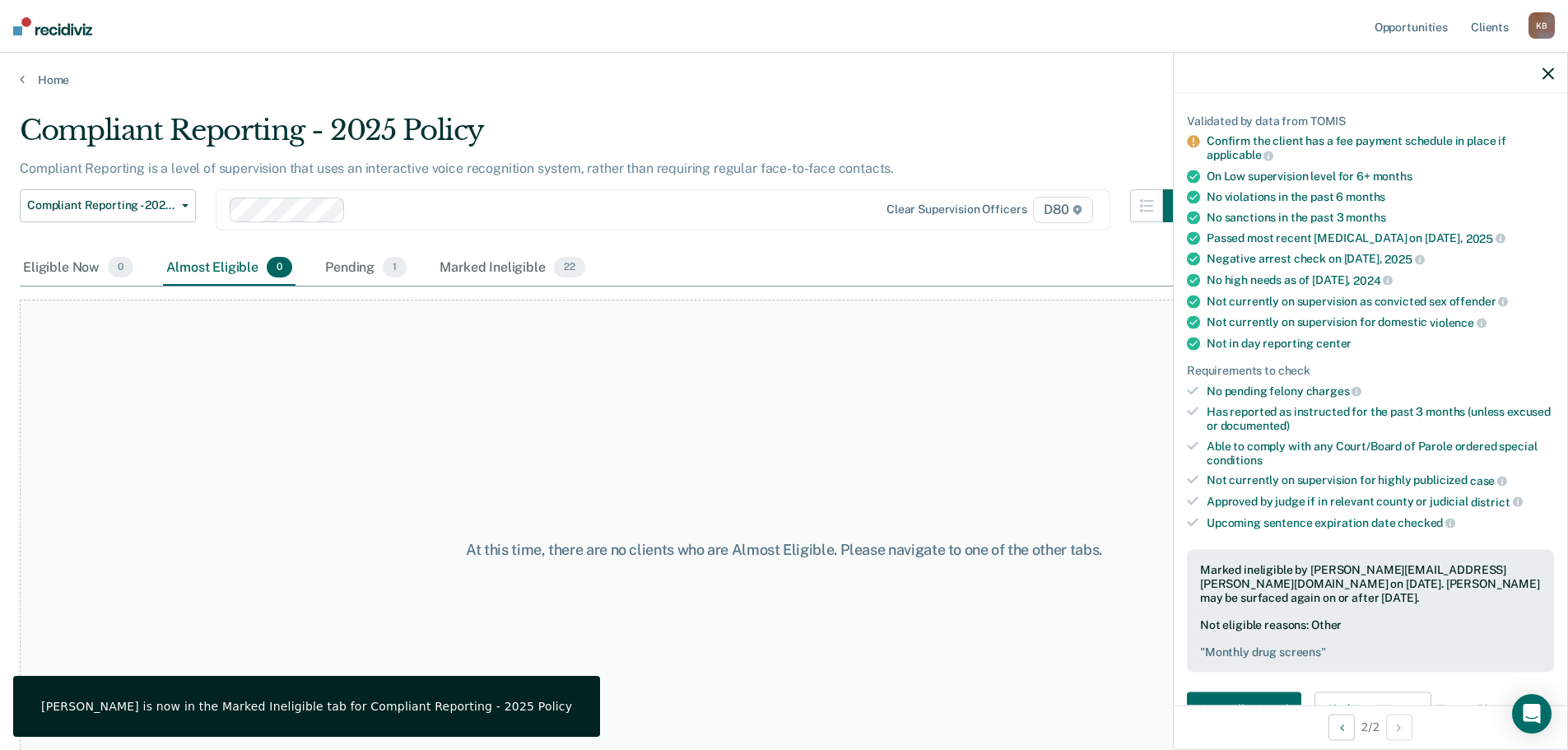
click at [1548, 70] on icon "button" at bounding box center [1548, 74] width 12 height 12
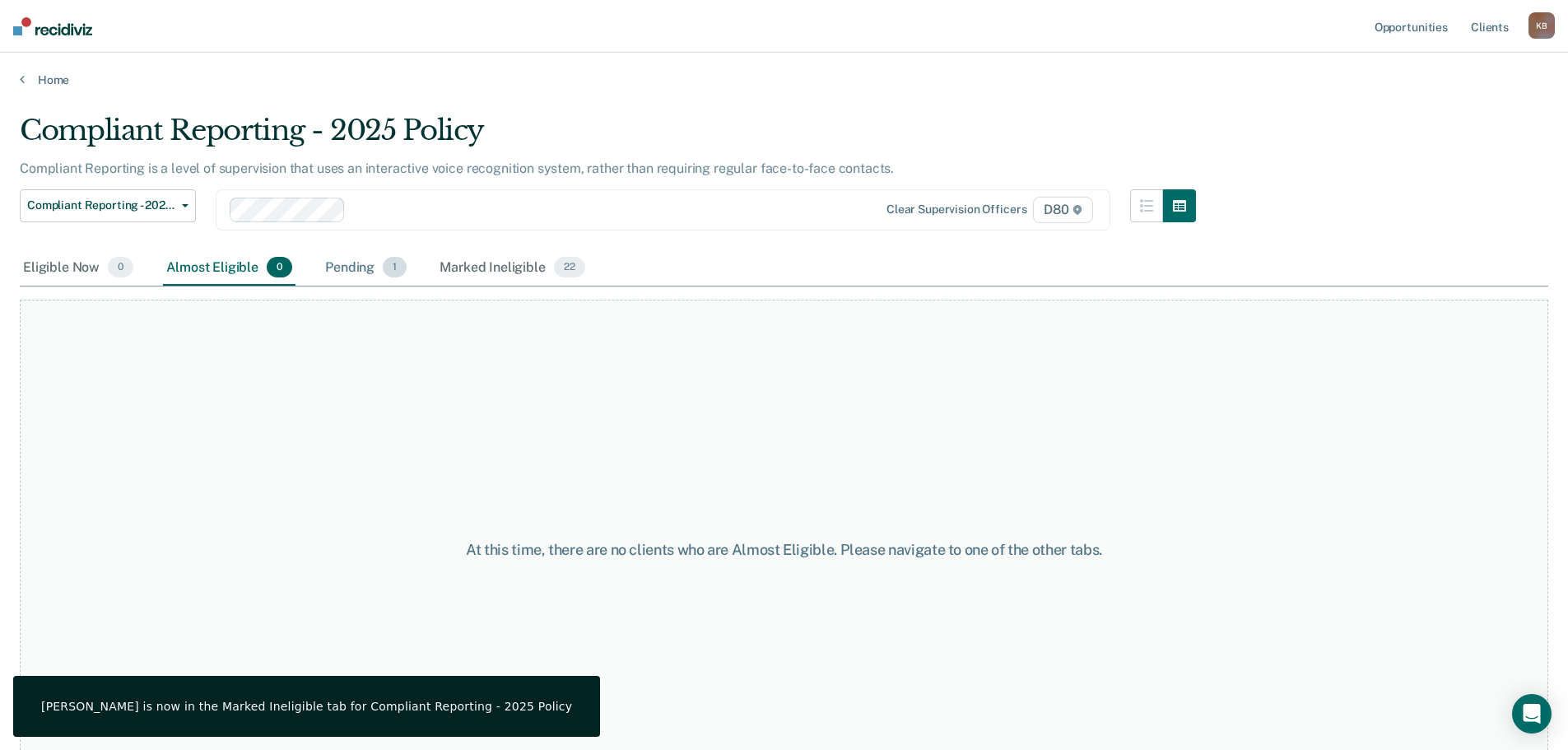
click at [350, 267] on div "Pending 1" at bounding box center [365, 268] width 88 height 36
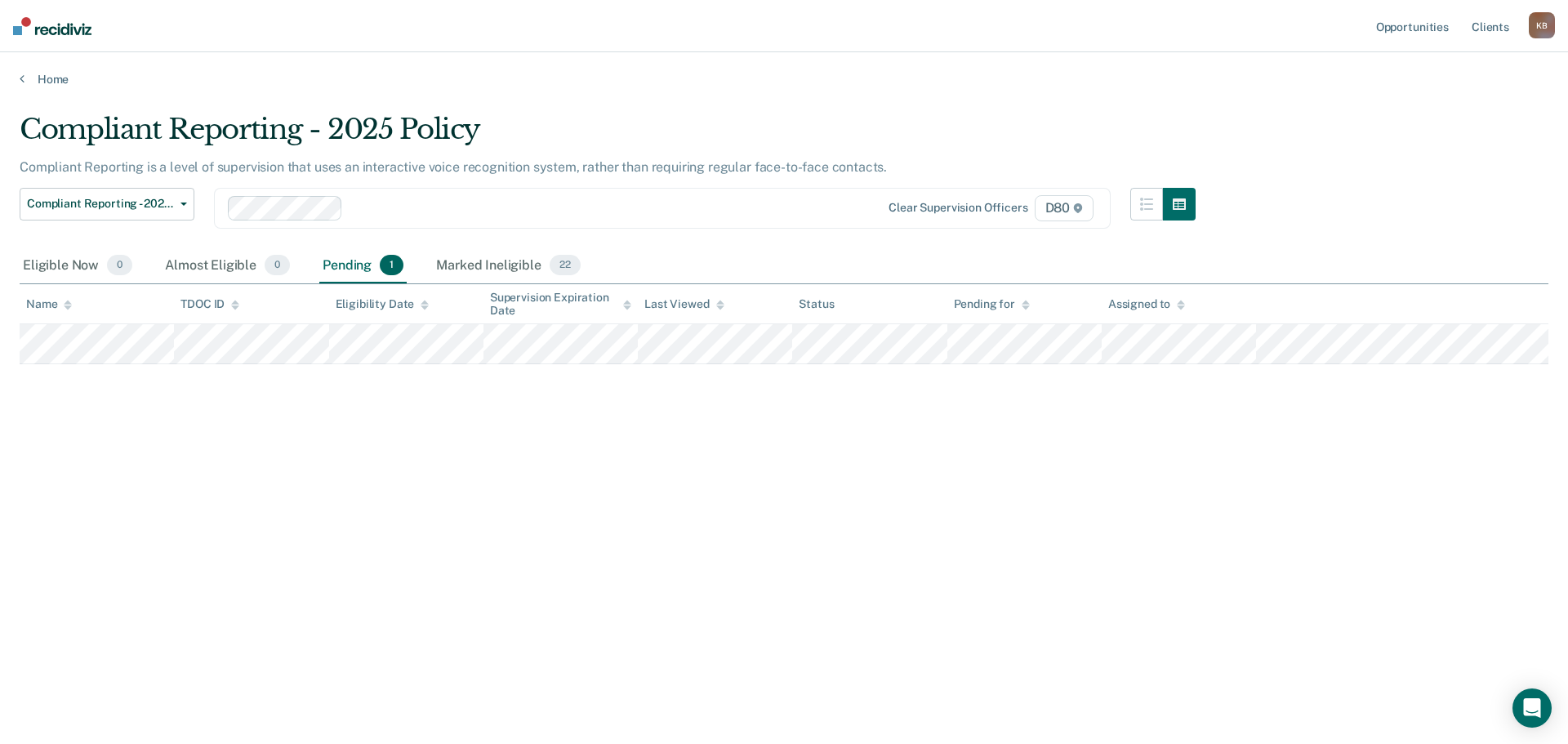
click at [377, 511] on div "Compliant Reporting - 2025 Policy Compliant Reporting is a level of supervision…" at bounding box center [784, 367] width 1528 height 509
